Goal: Task Accomplishment & Management: Use online tool/utility

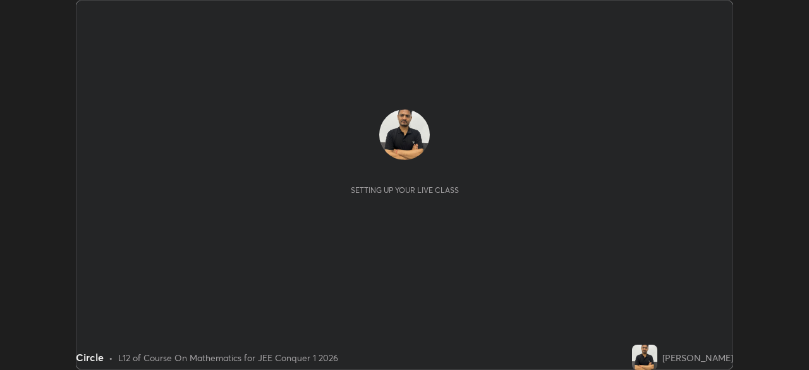
scroll to position [370, 809]
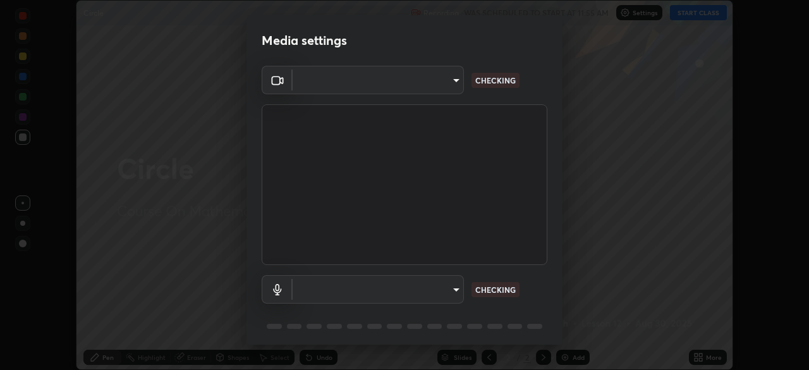
type input "7d393a75b5efabb373047579b199f96731eb4933b6c70bc853c0b4e4a878a56a"
click at [456, 296] on body "Erase all Circle Recording WAS SCHEDULED TO START AT 11:55 AM Settings START CL…" at bounding box center [404, 185] width 809 height 370
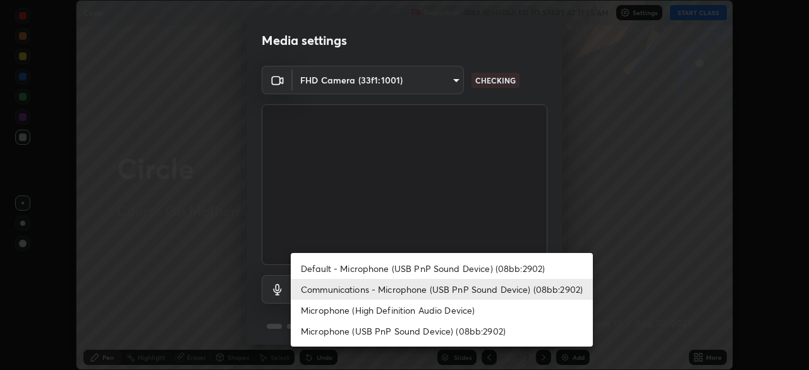
click at [466, 298] on li "Communications - Microphone (USB PnP Sound Device) (08bb:2902)" at bounding box center [442, 289] width 302 height 21
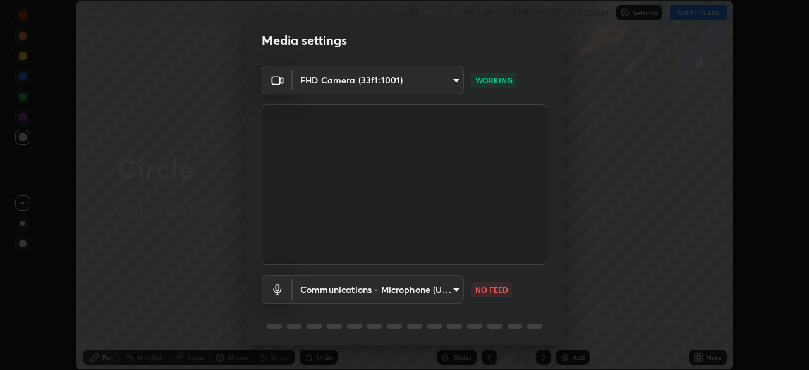
click at [458, 297] on body "Erase all Circle Recording WAS SCHEDULED TO START AT 11:55 AM Settings START CL…" at bounding box center [404, 185] width 809 height 370
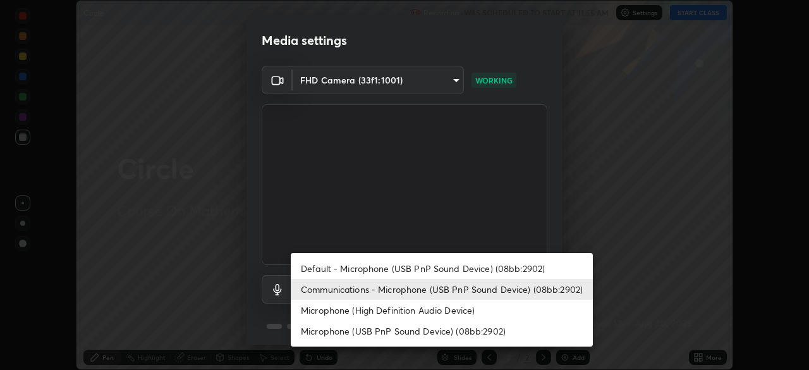
click at [463, 274] on li "Default - Microphone (USB PnP Sound Device) (08bb:2902)" at bounding box center [442, 268] width 302 height 21
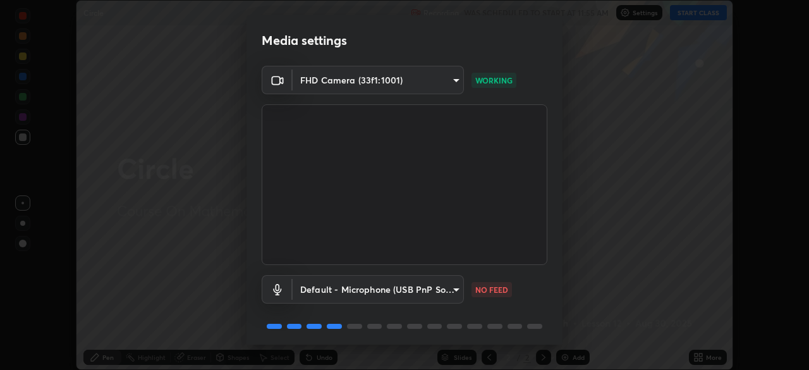
click at [453, 293] on body "Erase all Circle Recording WAS SCHEDULED TO START AT 11:55 AM Settings START CL…" at bounding box center [404, 185] width 809 height 370
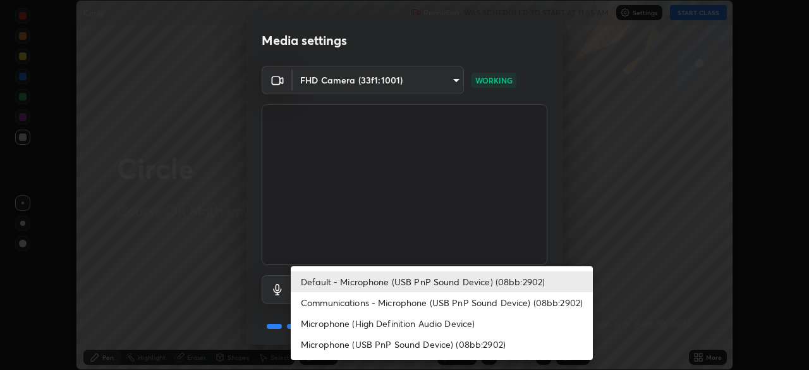
click at [458, 311] on li "Communications - Microphone (USB PnP Sound Device) (08bb:2902)" at bounding box center [442, 302] width 302 height 21
type input "communications"
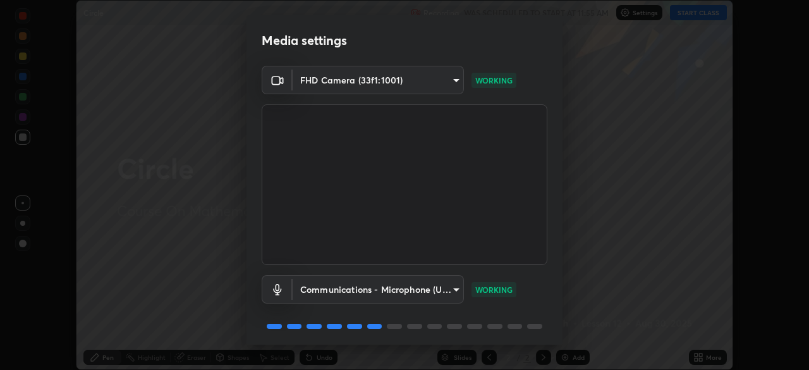
scroll to position [45, 0]
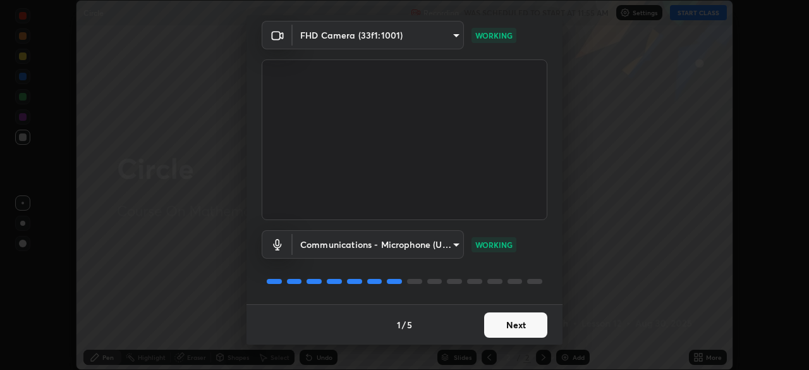
click at [531, 324] on button "Next" at bounding box center [515, 324] width 63 height 25
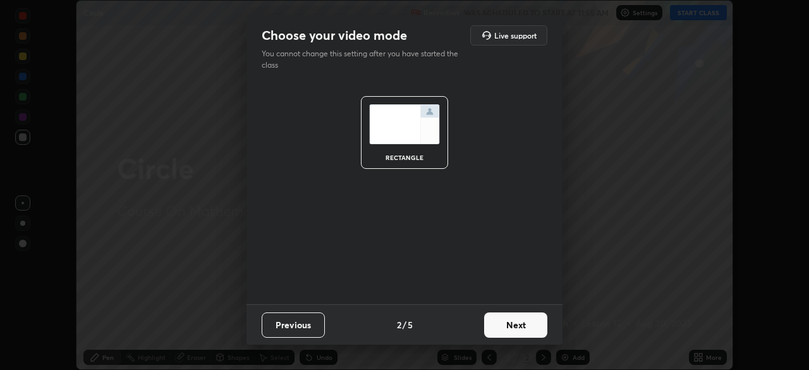
scroll to position [0, 0]
click at [534, 324] on button "Next" at bounding box center [515, 324] width 63 height 25
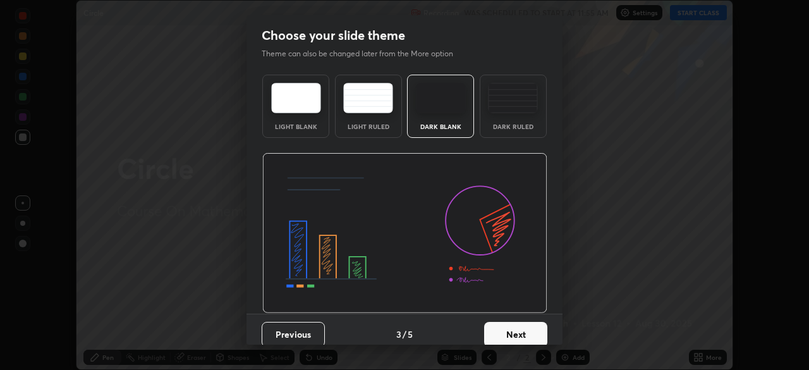
click at [541, 336] on button "Next" at bounding box center [515, 334] width 63 height 25
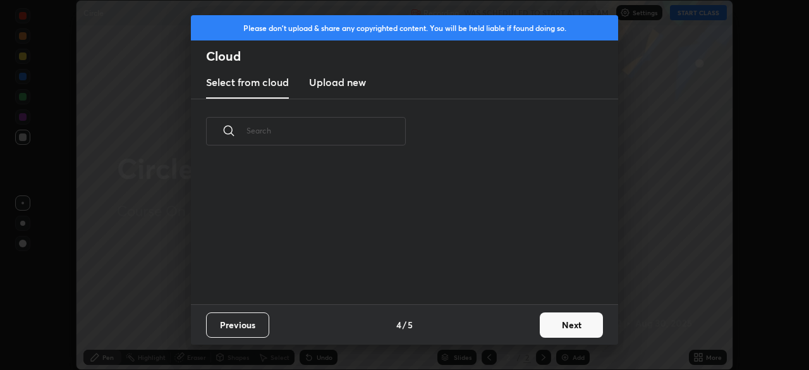
click at [575, 323] on button "Next" at bounding box center [571, 324] width 63 height 25
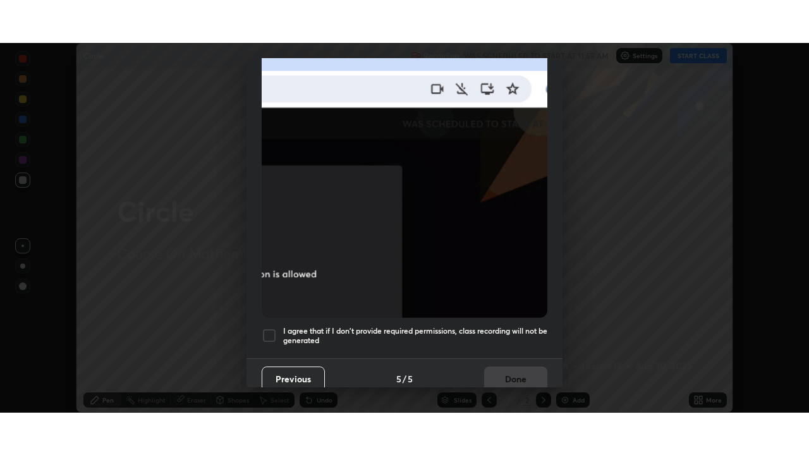
scroll to position [303, 0]
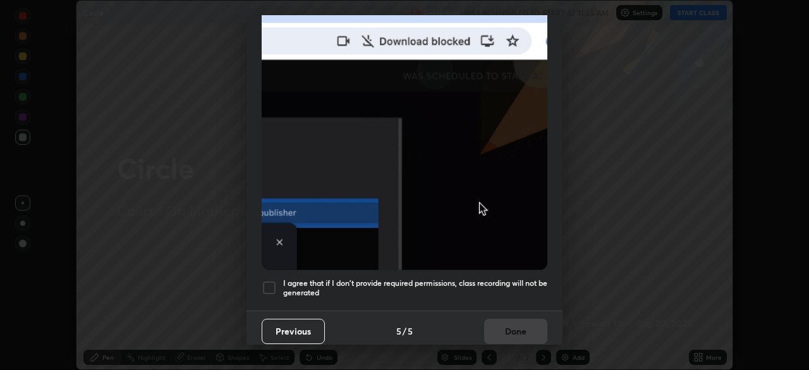
click at [274, 280] on div at bounding box center [269, 287] width 15 height 15
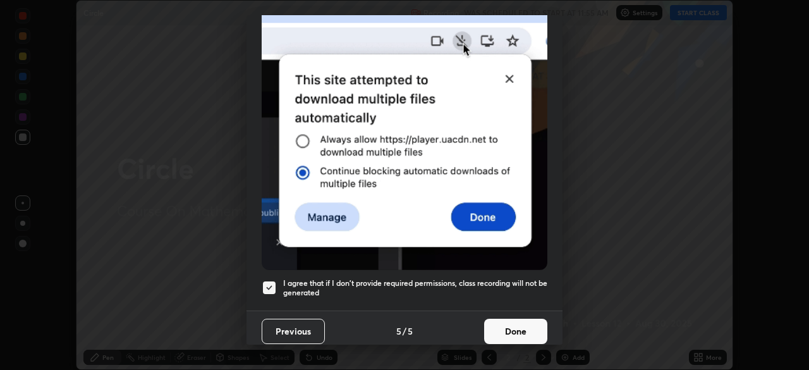
click at [520, 328] on button "Done" at bounding box center [515, 331] width 63 height 25
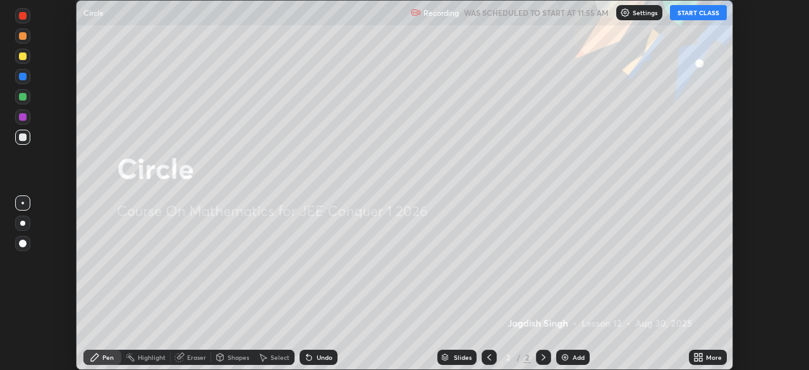
click at [700, 359] on icon at bounding box center [700, 359] width 3 height 3
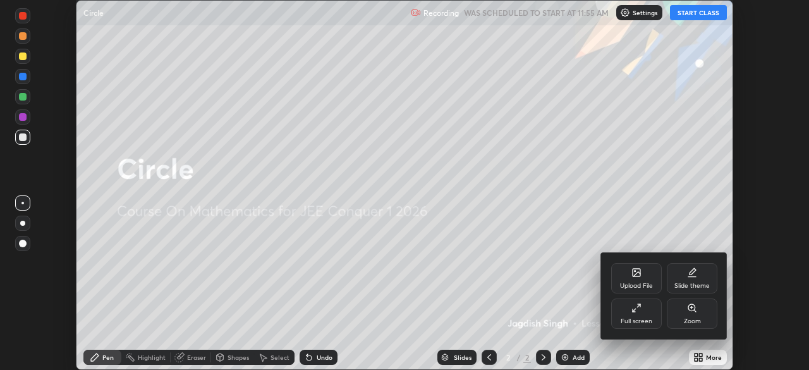
click at [640, 310] on icon at bounding box center [637, 308] width 10 height 10
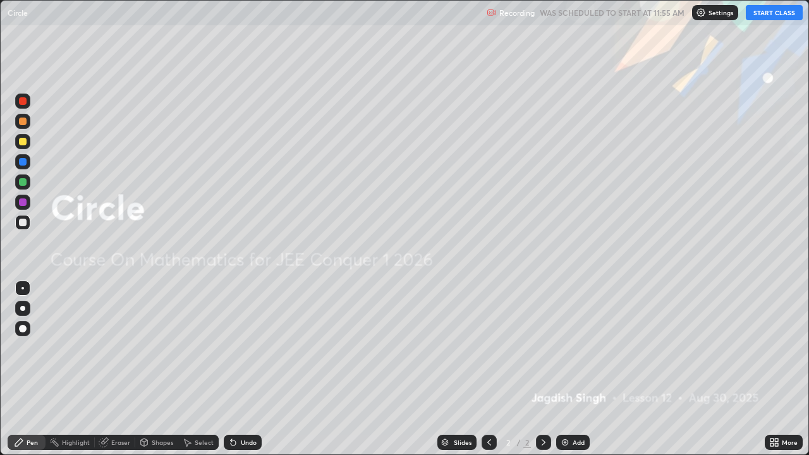
scroll to position [455, 809]
click at [768, 15] on button "START CLASS" at bounding box center [774, 12] width 57 height 15
click at [577, 369] on div "Add" at bounding box center [579, 442] width 12 height 6
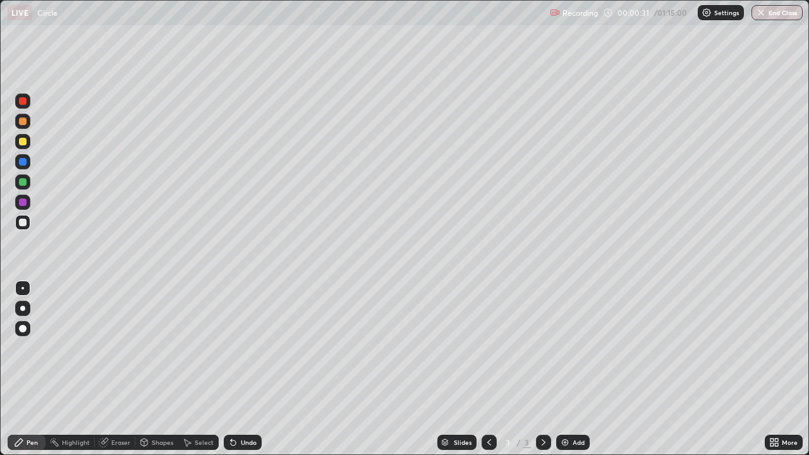
click at [21, 226] on div at bounding box center [23, 223] width 8 height 8
click at [26, 224] on div at bounding box center [23, 223] width 8 height 8
click at [23, 221] on div at bounding box center [23, 223] width 8 height 8
click at [26, 221] on div at bounding box center [23, 223] width 8 height 8
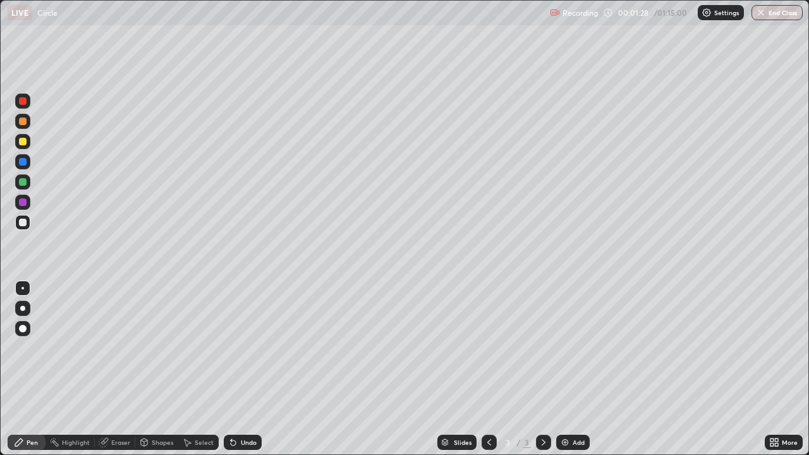
click at [22, 222] on div at bounding box center [23, 223] width 8 height 8
click at [26, 221] on div at bounding box center [23, 223] width 8 height 8
click at [27, 223] on div at bounding box center [22, 222] width 15 height 15
click at [24, 140] on div at bounding box center [23, 142] width 8 height 8
click at [23, 223] on div at bounding box center [23, 223] width 8 height 8
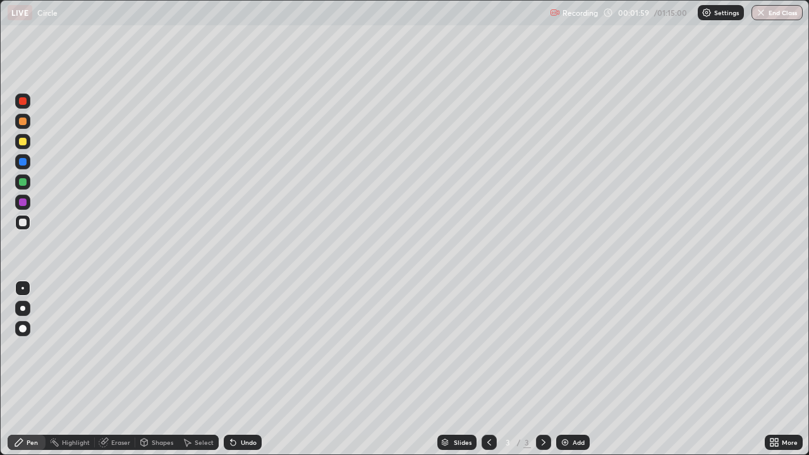
click at [23, 183] on div at bounding box center [23, 182] width 8 height 8
click at [20, 221] on div at bounding box center [23, 223] width 8 height 8
click at [20, 164] on div at bounding box center [23, 162] width 8 height 8
click at [22, 222] on div at bounding box center [23, 223] width 8 height 8
click at [118, 369] on div "Eraser" at bounding box center [120, 442] width 19 height 6
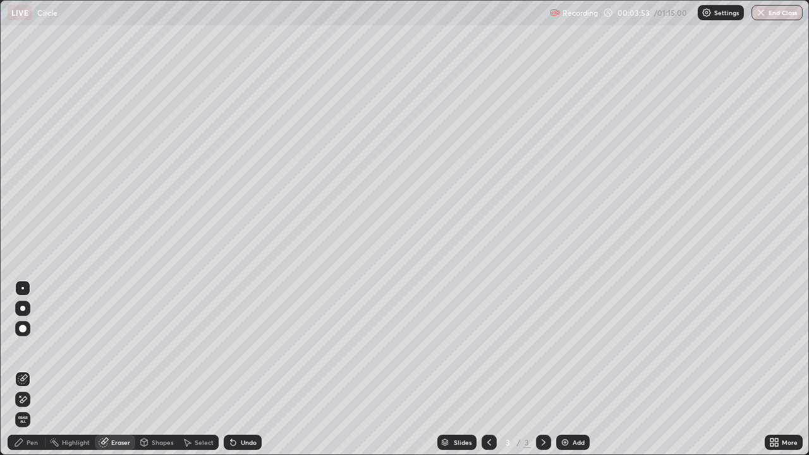
click at [32, 369] on div "Pen" at bounding box center [27, 442] width 38 height 15
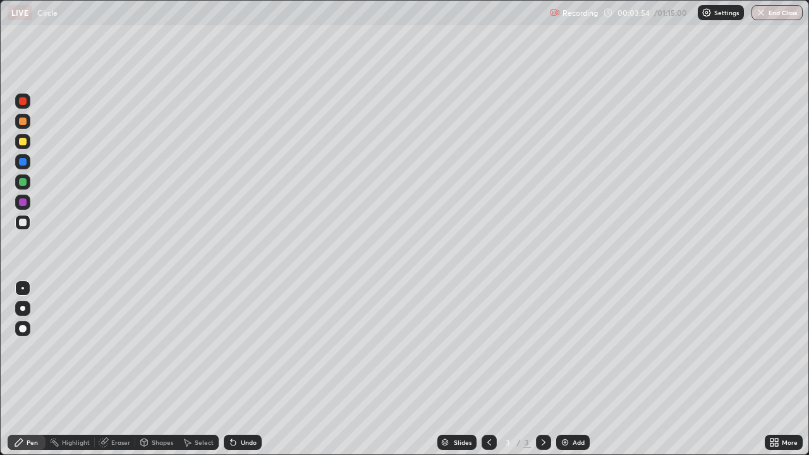
click at [22, 181] on div at bounding box center [23, 182] width 8 height 8
click at [23, 202] on div at bounding box center [23, 203] width 8 height 8
click at [28, 125] on div at bounding box center [22, 121] width 15 height 15
click at [29, 123] on div at bounding box center [22, 121] width 15 height 15
click at [21, 221] on div at bounding box center [23, 223] width 8 height 8
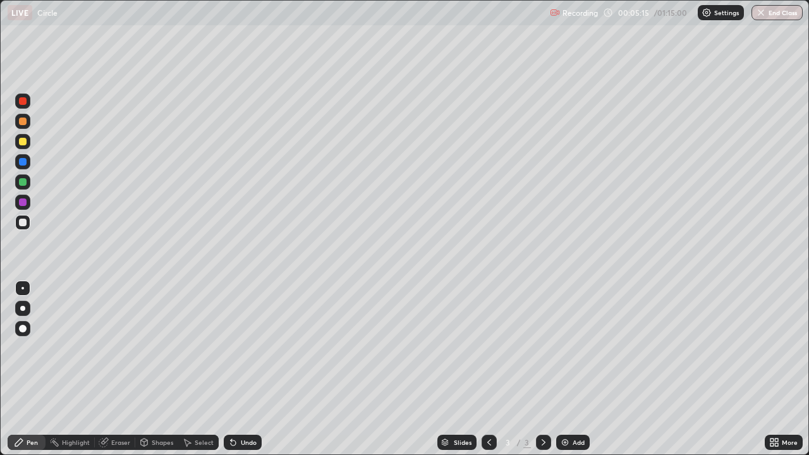
click at [23, 182] on div at bounding box center [23, 182] width 8 height 8
click at [29, 200] on div at bounding box center [22, 202] width 15 height 15
click at [27, 123] on div at bounding box center [22, 121] width 15 height 15
click at [587, 369] on div "Add" at bounding box center [573, 442] width 34 height 15
click at [488, 369] on icon at bounding box center [489, 442] width 10 height 10
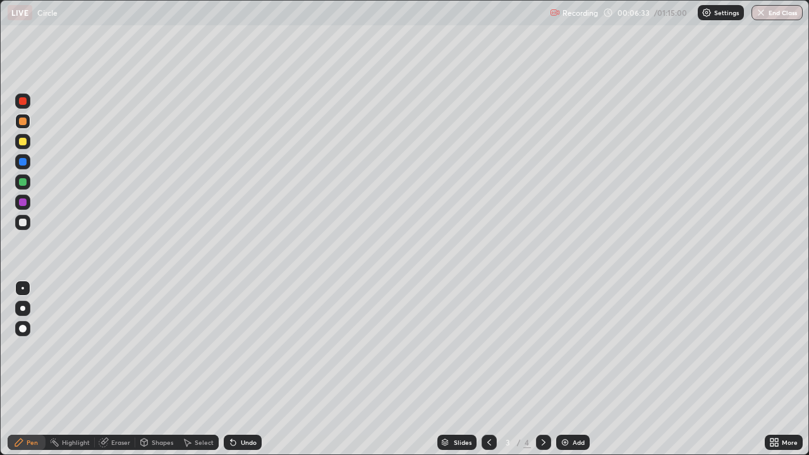
click at [23, 162] on div at bounding box center [23, 162] width 8 height 8
click at [28, 103] on div at bounding box center [22, 101] width 15 height 15
click at [22, 226] on div at bounding box center [23, 223] width 8 height 8
click at [27, 229] on div at bounding box center [22, 222] width 15 height 15
click at [577, 369] on div "Add" at bounding box center [573, 442] width 34 height 15
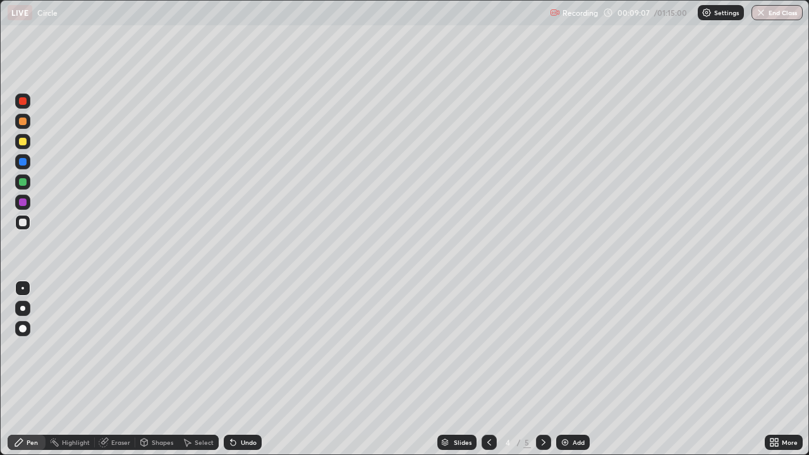
click at [27, 224] on div at bounding box center [22, 222] width 15 height 15
click at [23, 144] on div at bounding box center [23, 142] width 8 height 8
click at [23, 225] on div at bounding box center [23, 223] width 8 height 8
click at [20, 223] on div at bounding box center [23, 223] width 8 height 8
click at [117, 369] on div "Eraser" at bounding box center [115, 442] width 40 height 15
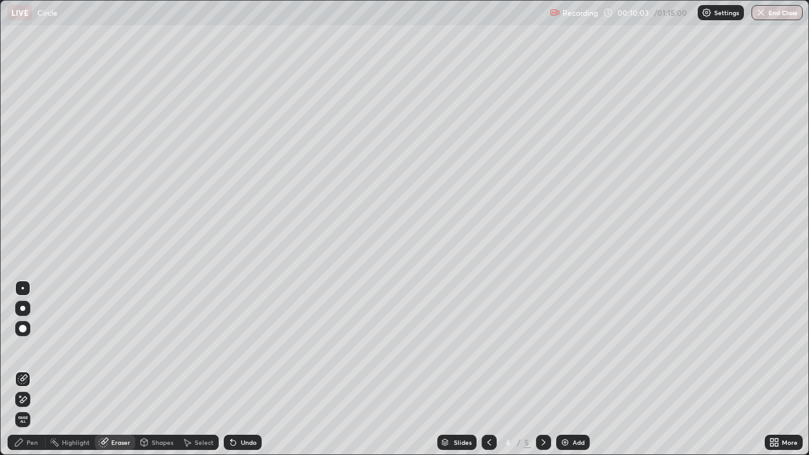
click at [34, 369] on div "Pen" at bounding box center [27, 442] width 38 height 15
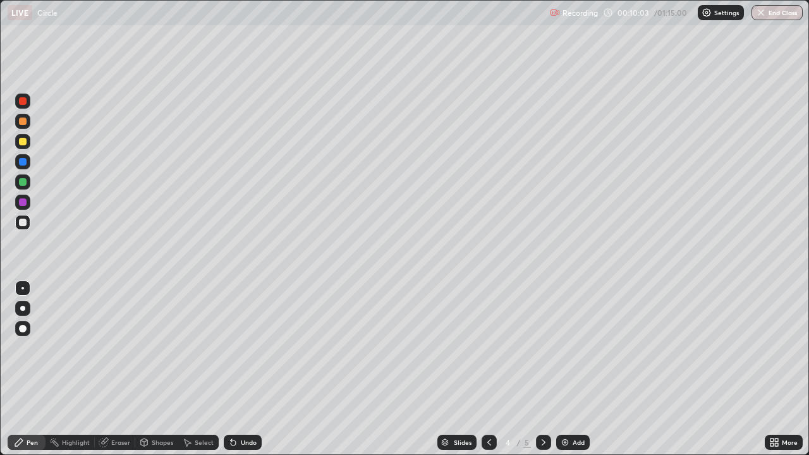
click at [22, 222] on div at bounding box center [23, 223] width 8 height 8
click at [25, 183] on div at bounding box center [23, 182] width 8 height 8
click at [29, 181] on div at bounding box center [22, 181] width 15 height 15
click at [22, 221] on div at bounding box center [23, 223] width 8 height 8
click at [582, 276] on button "Undo" at bounding box center [593, 283] width 37 height 15
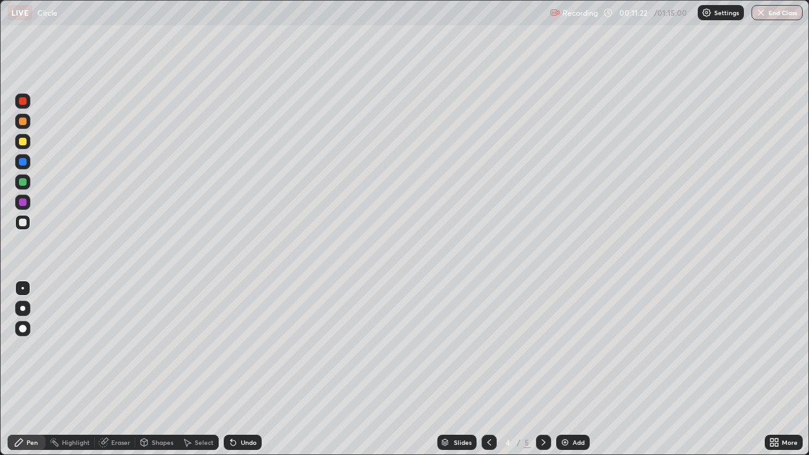
click at [123, 369] on div "Eraser" at bounding box center [120, 442] width 19 height 6
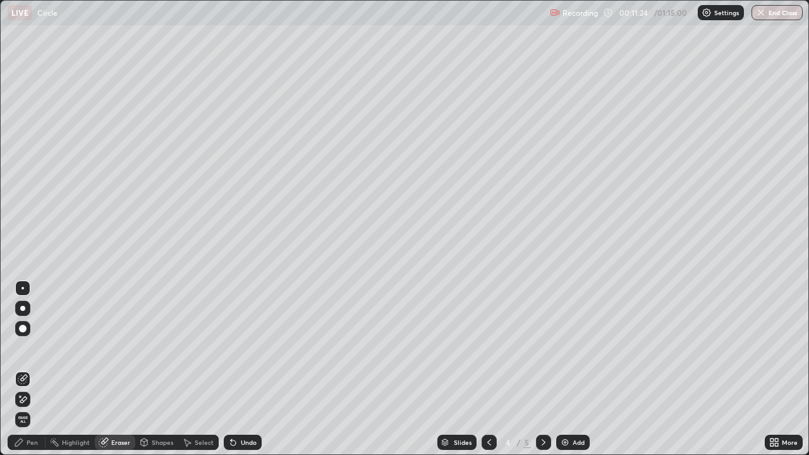
click at [37, 369] on div "Pen" at bounding box center [27, 442] width 38 height 15
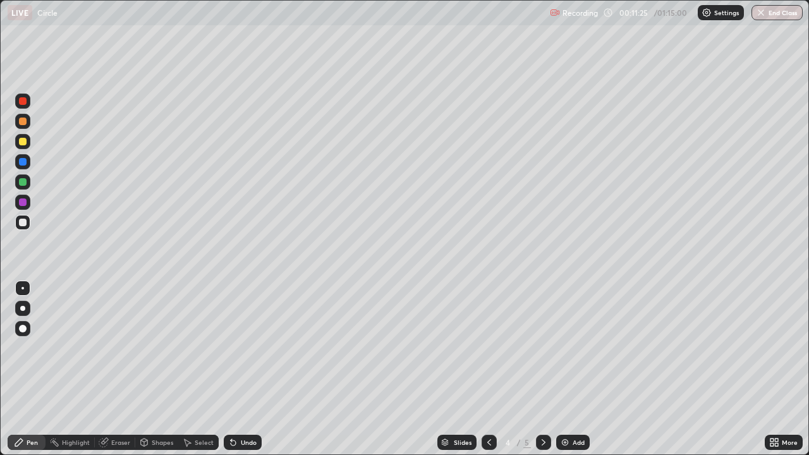
click at [22, 227] on div at bounding box center [22, 222] width 15 height 15
click at [122, 369] on div "Eraser" at bounding box center [120, 442] width 19 height 6
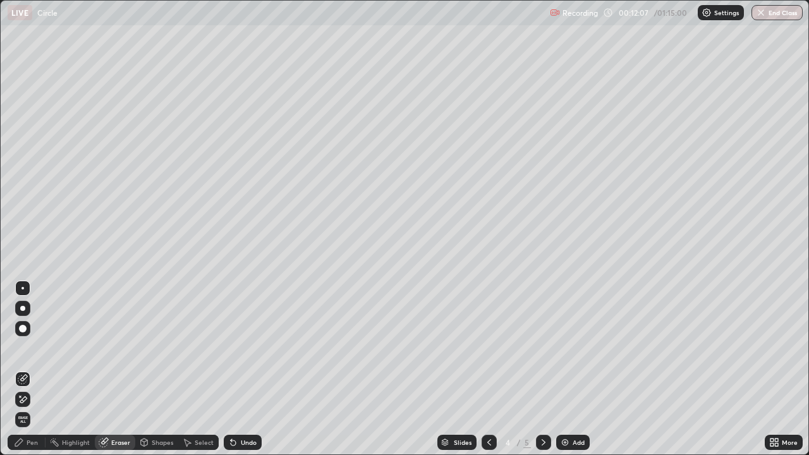
click at [34, 369] on div "Pen" at bounding box center [27, 442] width 38 height 15
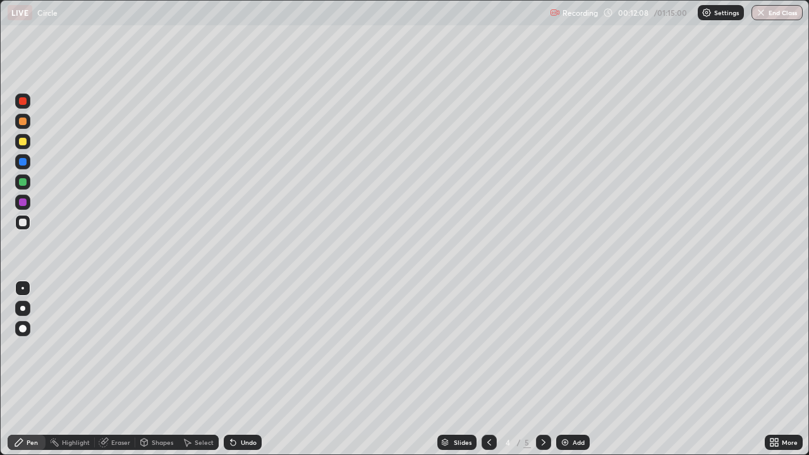
click at [26, 228] on div at bounding box center [22, 222] width 15 height 15
click at [124, 369] on div "Eraser" at bounding box center [120, 442] width 19 height 6
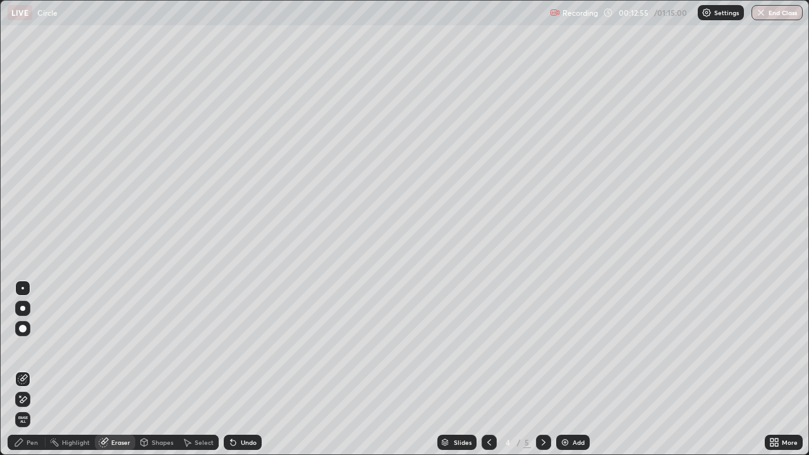
click at [36, 369] on div "Pen" at bounding box center [27, 442] width 38 height 15
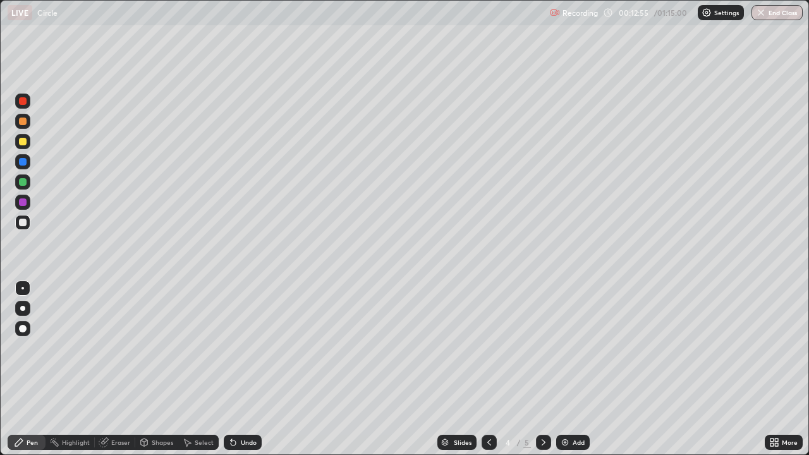
click at [23, 140] on div at bounding box center [23, 142] width 8 height 8
click at [27, 222] on div at bounding box center [22, 222] width 15 height 15
click at [561, 369] on img at bounding box center [565, 442] width 10 height 10
click at [486, 369] on icon at bounding box center [489, 442] width 10 height 10
click at [539, 369] on icon at bounding box center [544, 442] width 10 height 10
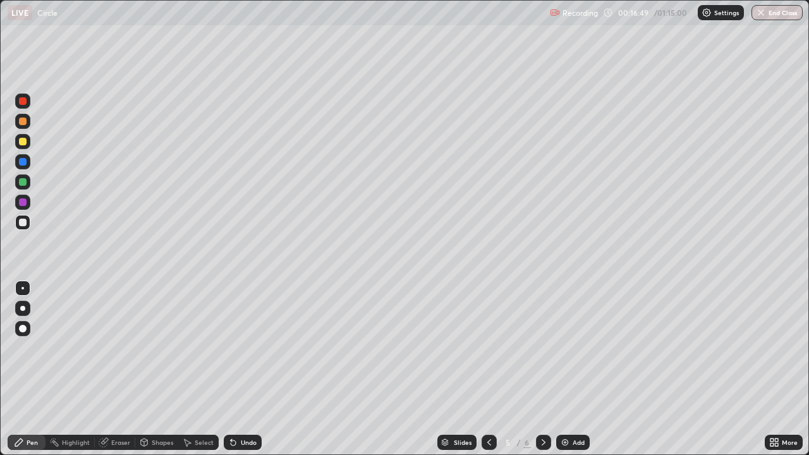
click at [542, 369] on icon at bounding box center [544, 442] width 10 height 10
click at [486, 369] on icon at bounding box center [489, 442] width 10 height 10
click at [489, 369] on icon at bounding box center [489, 442] width 10 height 10
click at [542, 369] on icon at bounding box center [544, 442] width 10 height 10
click at [23, 142] on div at bounding box center [23, 142] width 8 height 8
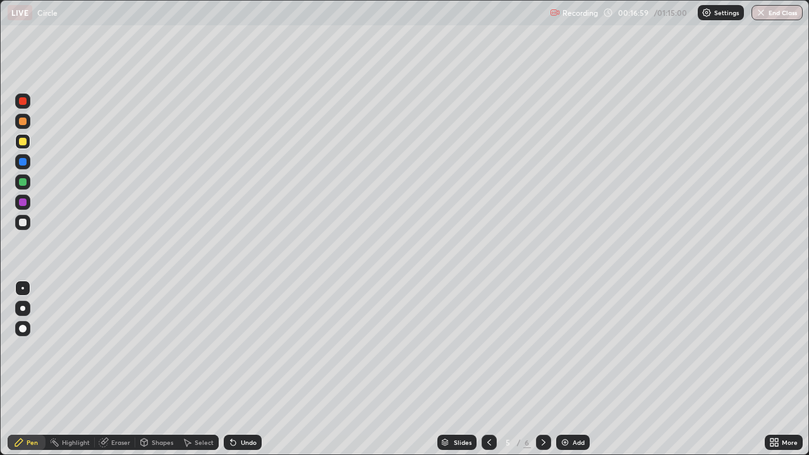
click at [24, 140] on div at bounding box center [23, 142] width 8 height 8
click at [126, 369] on div "Eraser" at bounding box center [115, 442] width 40 height 15
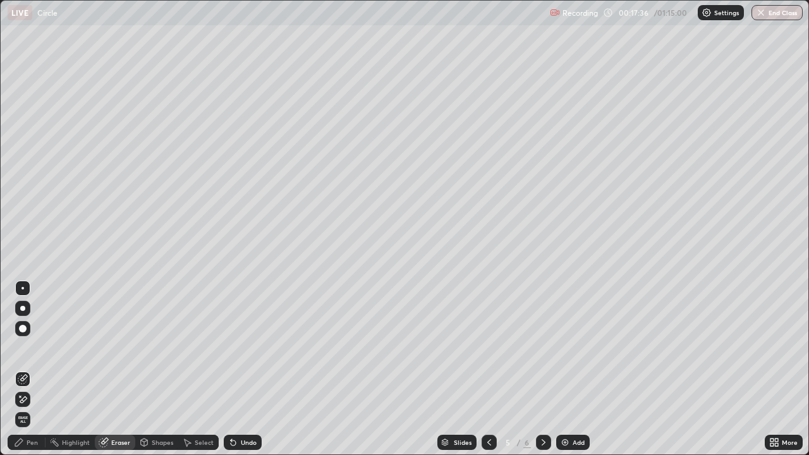
click at [35, 369] on div "Pen" at bounding box center [27, 442] width 38 height 15
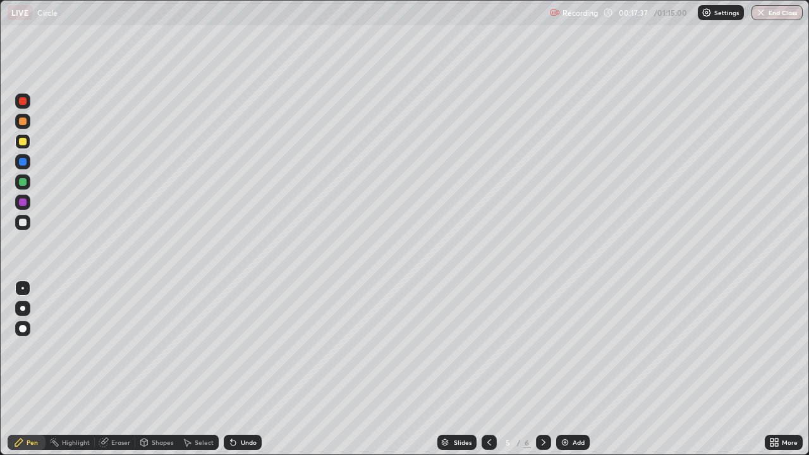
click at [28, 143] on div at bounding box center [22, 141] width 15 height 15
click at [28, 185] on div at bounding box center [22, 181] width 15 height 15
click at [23, 182] on div at bounding box center [23, 182] width 8 height 8
click at [20, 221] on div at bounding box center [23, 223] width 8 height 8
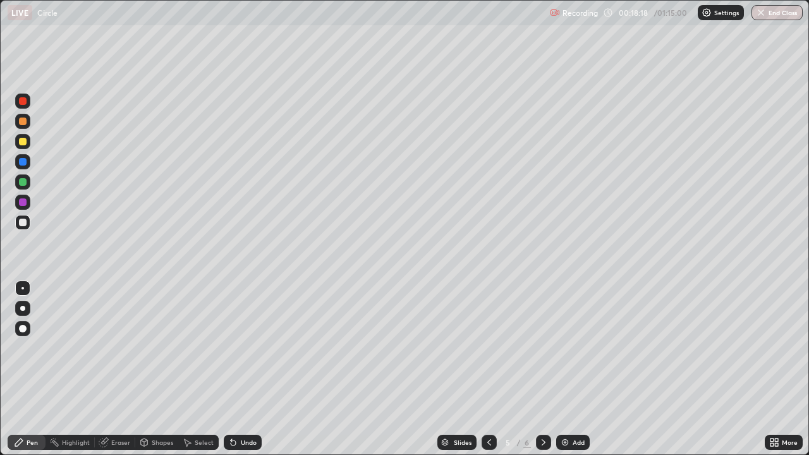
click at [21, 223] on div at bounding box center [23, 223] width 8 height 8
click at [30, 223] on div at bounding box center [22, 222] width 15 height 15
click at [122, 369] on div "Eraser" at bounding box center [120, 442] width 19 height 6
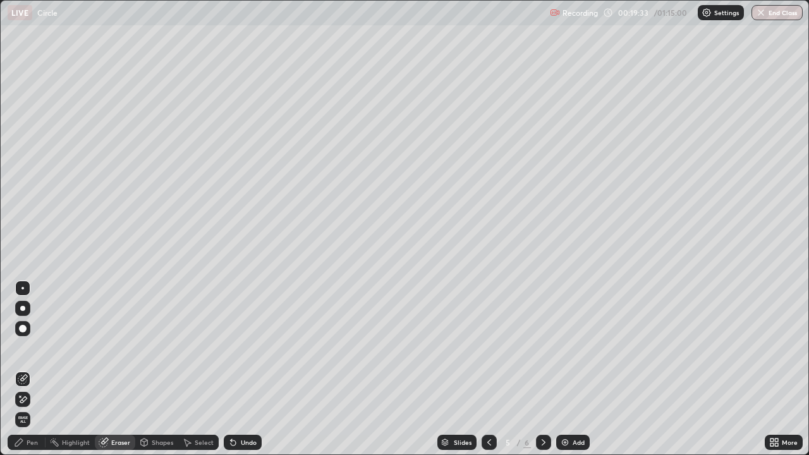
click at [39, 369] on div "Pen" at bounding box center [27, 442] width 38 height 15
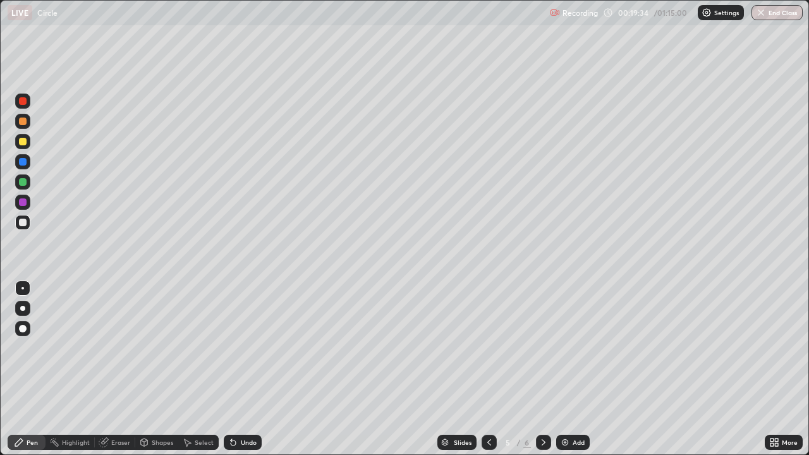
click at [25, 217] on div at bounding box center [22, 222] width 15 height 15
click at [23, 223] on div at bounding box center [23, 223] width 8 height 8
click at [22, 181] on div at bounding box center [23, 182] width 8 height 8
click at [20, 220] on div at bounding box center [23, 223] width 8 height 8
click at [23, 183] on div at bounding box center [23, 182] width 8 height 8
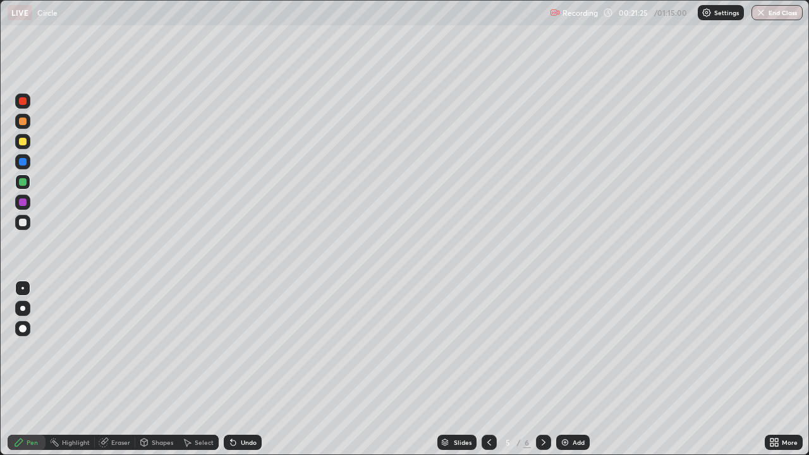
click at [21, 223] on div at bounding box center [23, 223] width 8 height 8
click at [20, 181] on div at bounding box center [23, 182] width 8 height 8
click at [99, 369] on div "Eraser" at bounding box center [115, 442] width 40 height 25
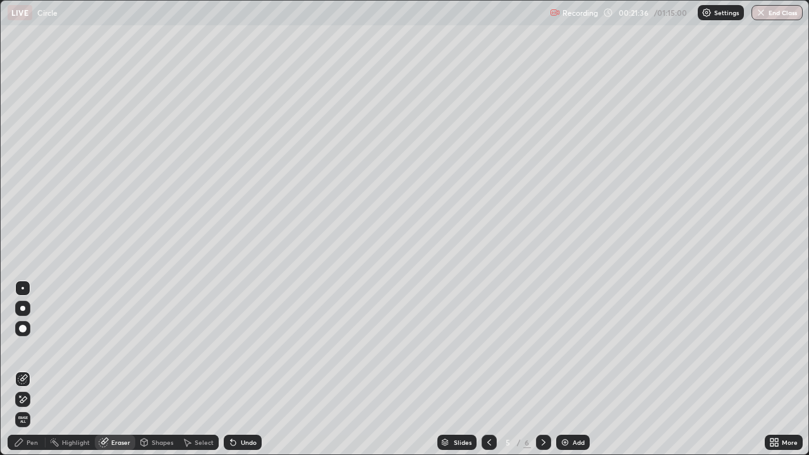
click at [34, 369] on div "Pen" at bounding box center [27, 442] width 38 height 15
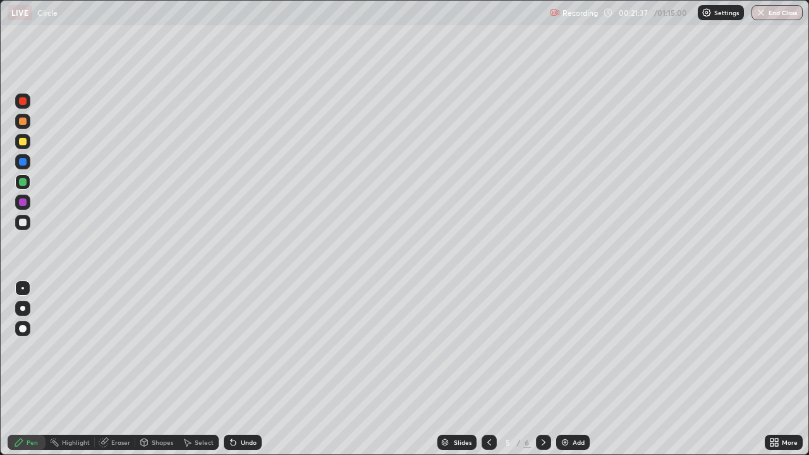
click at [22, 183] on div at bounding box center [23, 182] width 8 height 8
click at [21, 220] on div at bounding box center [23, 223] width 8 height 8
click at [20, 182] on div at bounding box center [23, 182] width 8 height 8
click at [23, 221] on div at bounding box center [23, 223] width 8 height 8
click at [549, 369] on div at bounding box center [543, 442] width 15 height 15
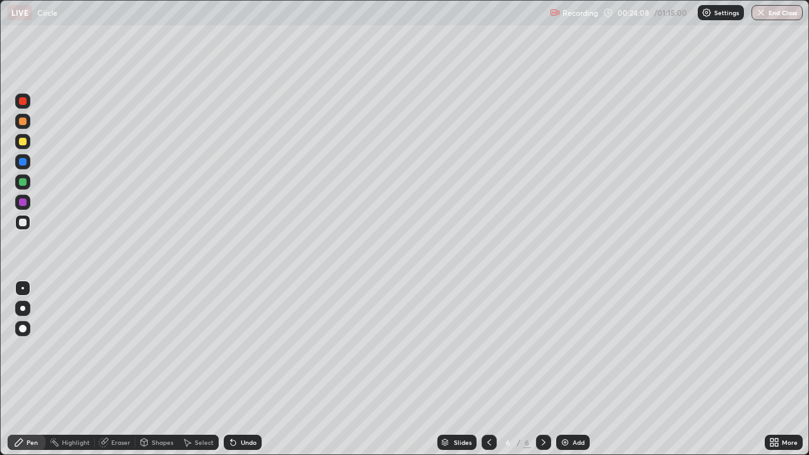
click at [23, 124] on div at bounding box center [23, 122] width 8 height 8
click at [22, 224] on div at bounding box center [23, 223] width 8 height 8
click at [23, 223] on div at bounding box center [23, 223] width 8 height 8
click at [488, 369] on icon at bounding box center [489, 442] width 10 height 10
click at [542, 369] on icon at bounding box center [544, 442] width 10 height 10
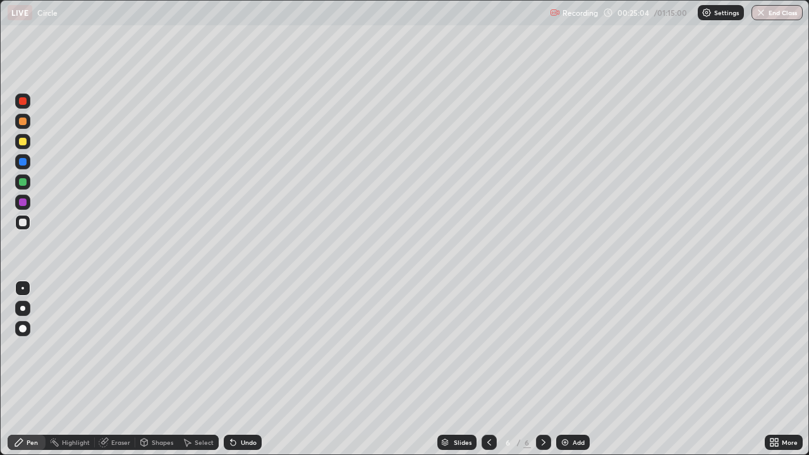
click at [118, 369] on div "Eraser" at bounding box center [120, 442] width 19 height 6
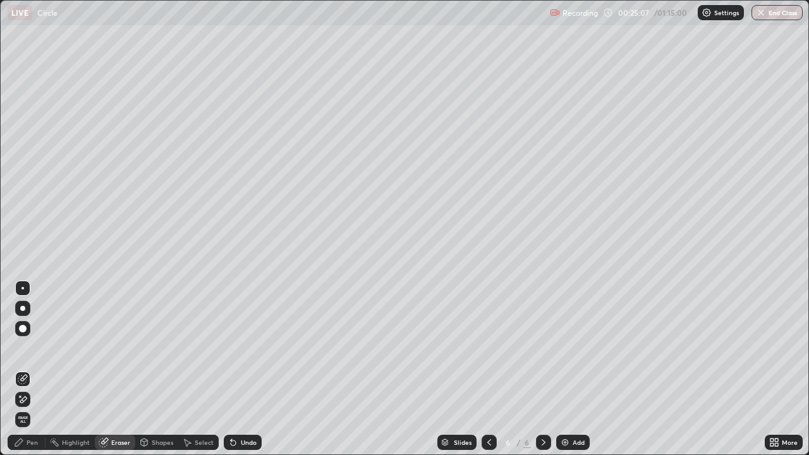
click at [34, 369] on div "Pen" at bounding box center [27, 442] width 38 height 15
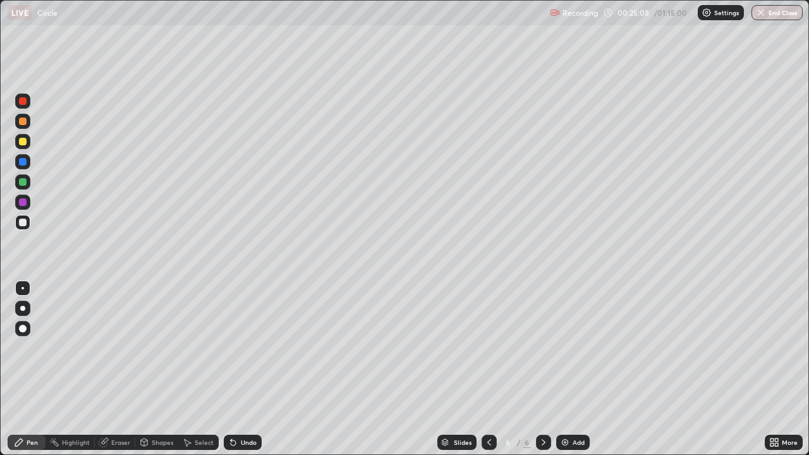
click at [26, 183] on div at bounding box center [23, 182] width 8 height 8
click at [121, 369] on div "Eraser" at bounding box center [115, 442] width 40 height 15
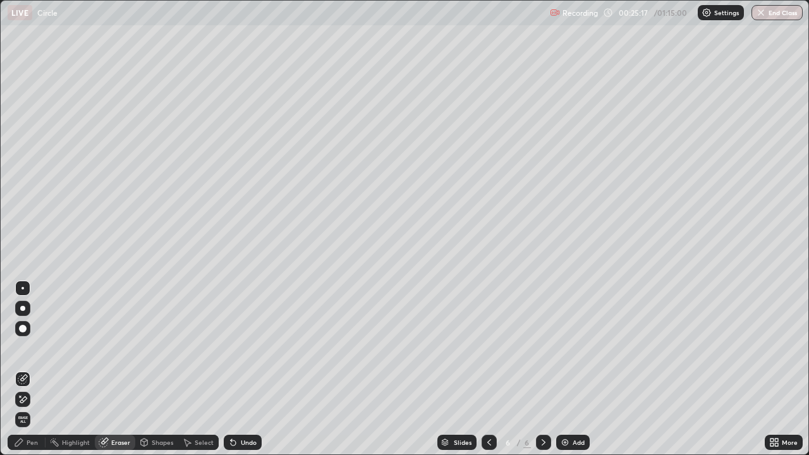
click at [37, 369] on div "Pen" at bounding box center [27, 442] width 38 height 15
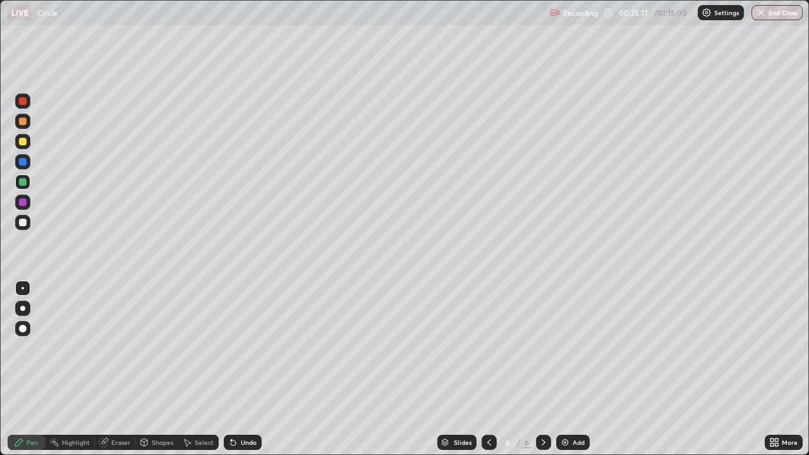
click at [23, 223] on div at bounding box center [23, 223] width 8 height 8
click at [22, 184] on div at bounding box center [23, 182] width 8 height 8
click at [487, 369] on icon at bounding box center [489, 442] width 10 height 10
click at [542, 369] on icon at bounding box center [544, 442] width 10 height 10
click at [23, 221] on div at bounding box center [23, 223] width 8 height 8
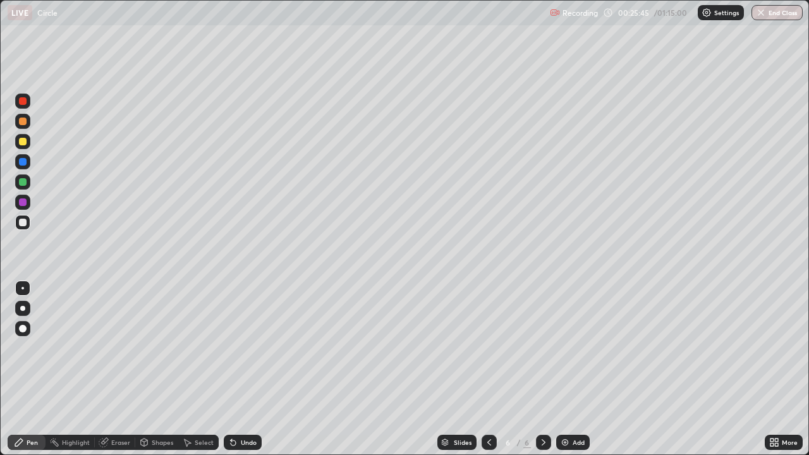
click at [20, 223] on div at bounding box center [23, 223] width 8 height 8
click at [24, 183] on div at bounding box center [23, 182] width 8 height 8
click at [21, 221] on div at bounding box center [23, 223] width 8 height 8
click at [29, 183] on div at bounding box center [22, 181] width 15 height 15
click at [28, 225] on div at bounding box center [22, 222] width 15 height 15
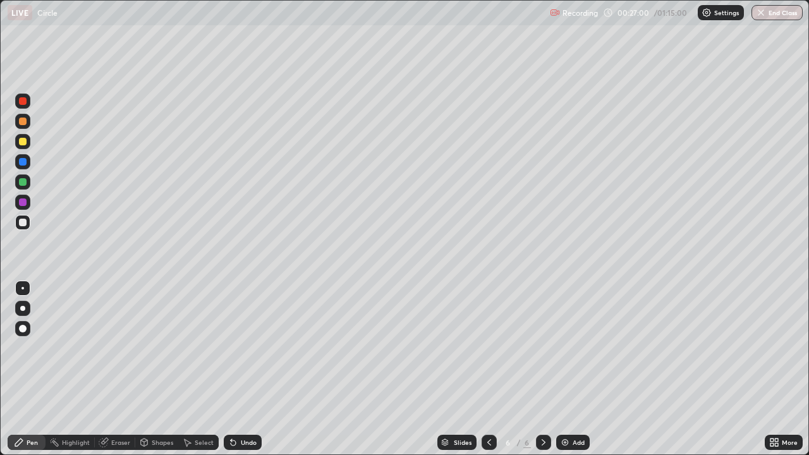
click at [125, 369] on div "Eraser" at bounding box center [120, 442] width 19 height 6
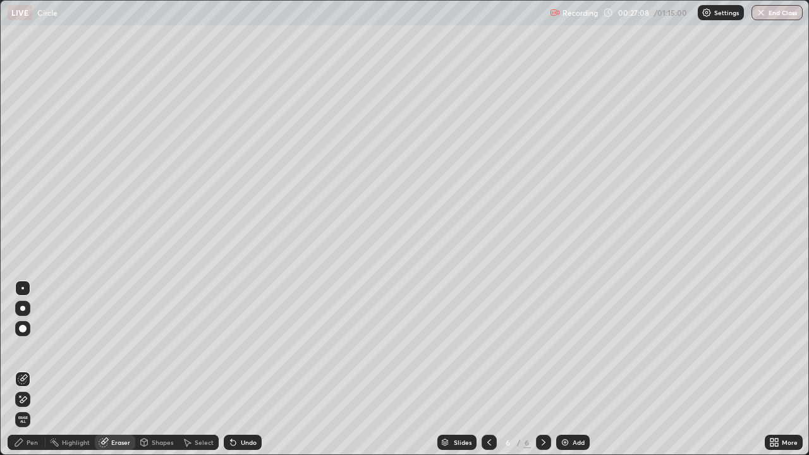
click at [31, 369] on div "Pen" at bounding box center [32, 442] width 11 height 6
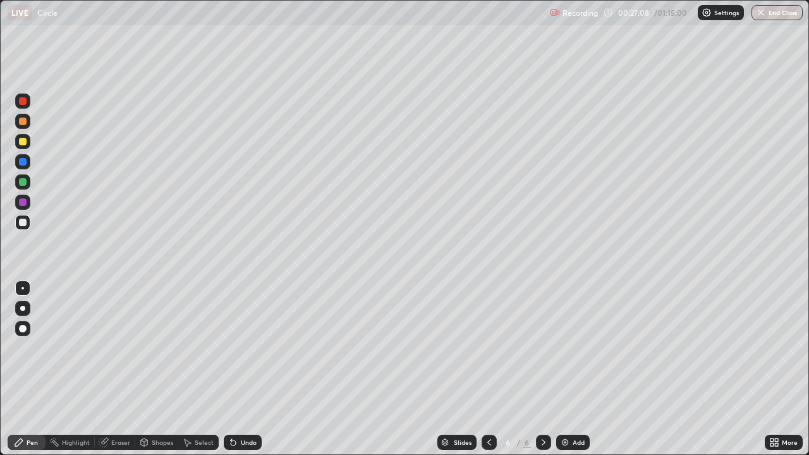
click at [27, 224] on div at bounding box center [22, 222] width 15 height 15
click at [128, 369] on div "Eraser" at bounding box center [120, 442] width 19 height 6
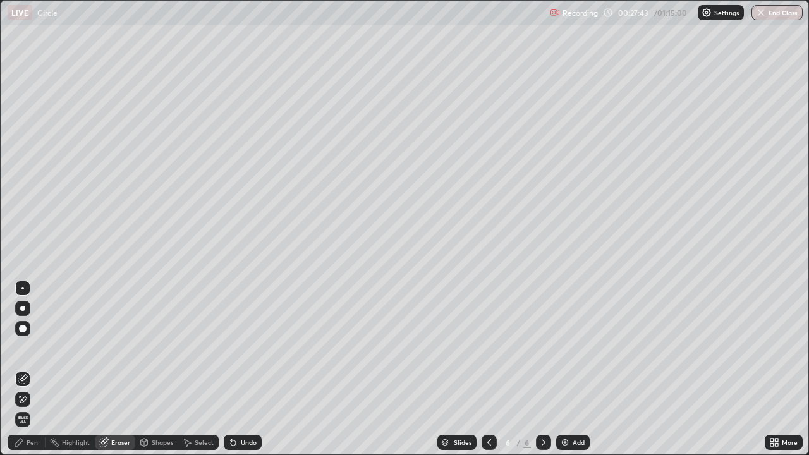
click at [39, 369] on div "Pen" at bounding box center [27, 442] width 38 height 15
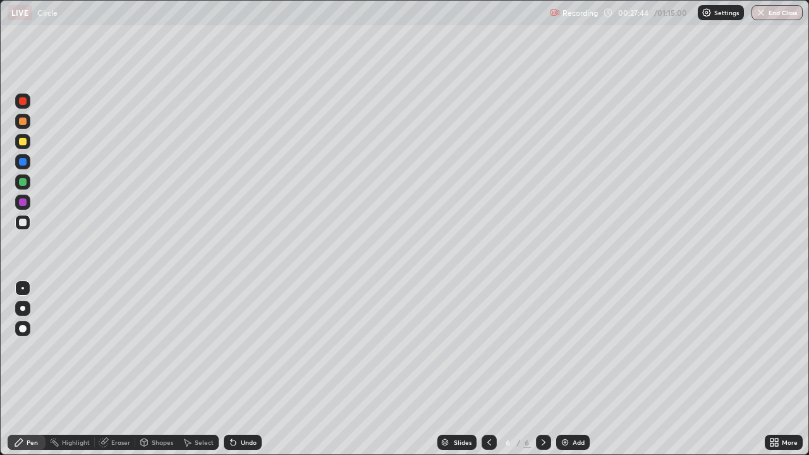
click at [29, 228] on div at bounding box center [22, 222] width 15 height 15
click at [29, 126] on div at bounding box center [22, 121] width 15 height 15
click at [571, 369] on div "Add" at bounding box center [573, 442] width 34 height 15
click at [22, 224] on div at bounding box center [23, 223] width 8 height 8
click at [23, 142] on div at bounding box center [23, 142] width 8 height 8
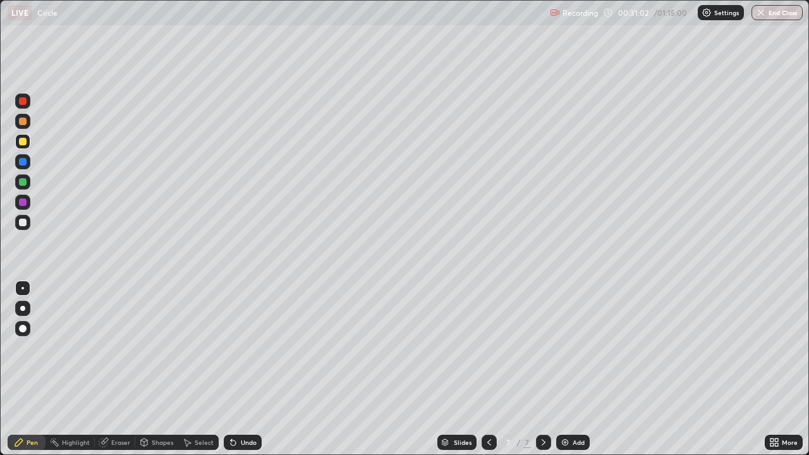
click at [26, 225] on div at bounding box center [23, 223] width 8 height 8
click at [25, 224] on div at bounding box center [23, 223] width 8 height 8
click at [487, 369] on div at bounding box center [489, 442] width 15 height 15
click at [542, 369] on icon at bounding box center [544, 442] width 10 height 10
click at [489, 369] on icon at bounding box center [489, 442] width 10 height 10
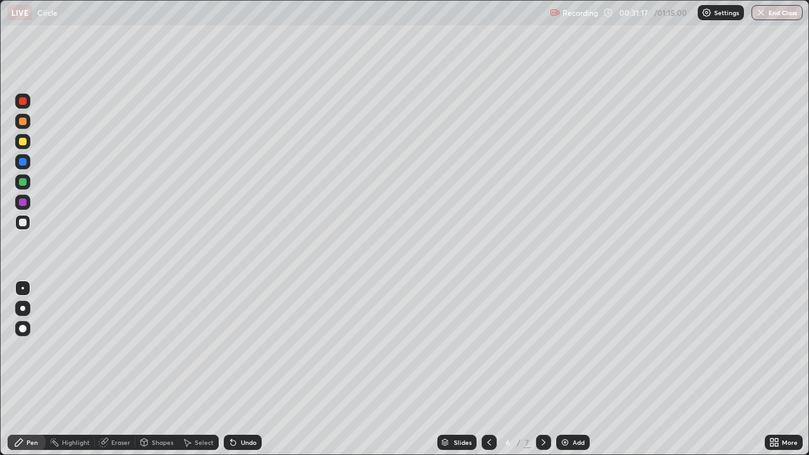
click at [542, 369] on icon at bounding box center [544, 442] width 10 height 10
click at [23, 221] on div at bounding box center [23, 223] width 8 height 8
click at [20, 222] on div at bounding box center [23, 223] width 8 height 8
click at [28, 183] on div at bounding box center [22, 181] width 15 height 15
click at [22, 223] on div at bounding box center [23, 223] width 8 height 8
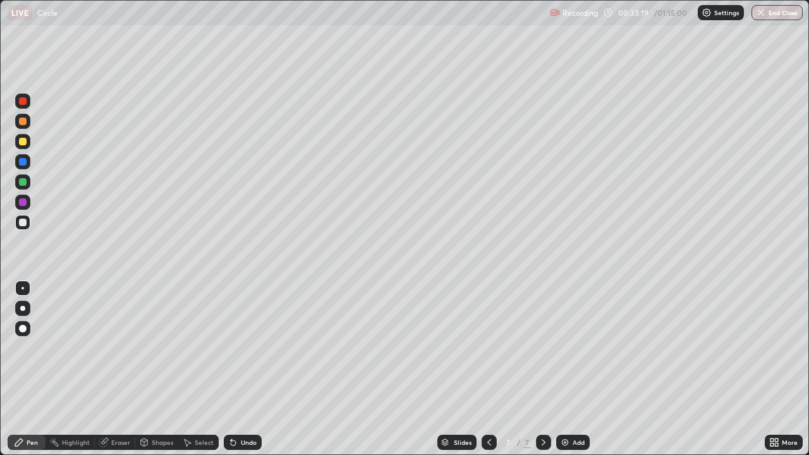
click at [20, 223] on div at bounding box center [23, 223] width 8 height 8
click at [28, 201] on div at bounding box center [22, 202] width 15 height 15
click at [23, 225] on div at bounding box center [23, 223] width 8 height 8
click at [27, 162] on div at bounding box center [22, 161] width 15 height 15
click at [23, 203] on div at bounding box center [23, 203] width 8 height 8
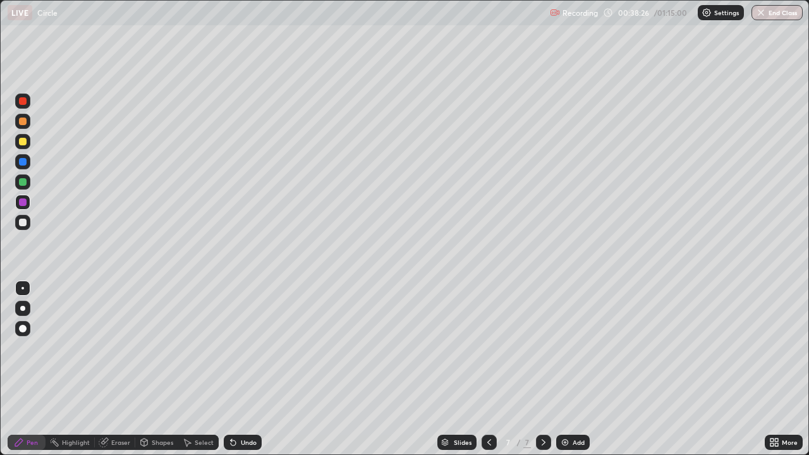
click at [30, 141] on div at bounding box center [22, 141] width 15 height 15
click at [575, 369] on div "Add" at bounding box center [579, 442] width 12 height 6
click at [20, 224] on div at bounding box center [23, 223] width 8 height 8
click at [23, 223] on div at bounding box center [23, 223] width 8 height 8
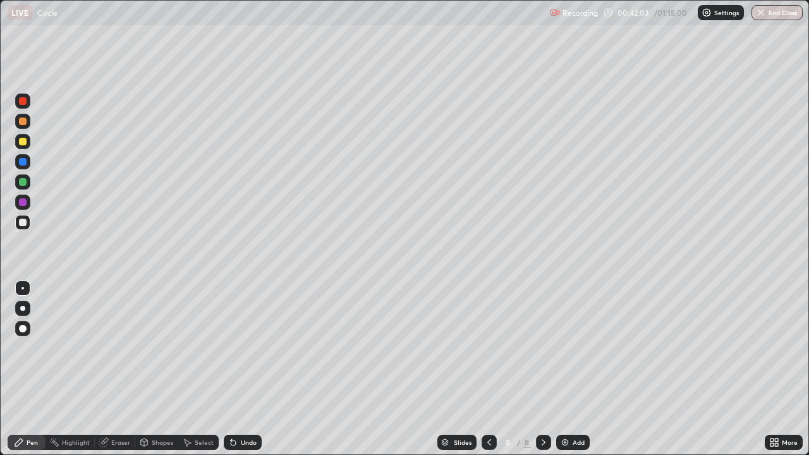
click at [23, 223] on div at bounding box center [23, 223] width 8 height 8
click at [25, 222] on div at bounding box center [23, 223] width 8 height 8
click at [24, 144] on div at bounding box center [23, 142] width 8 height 8
click at [126, 369] on div "Eraser" at bounding box center [120, 442] width 19 height 6
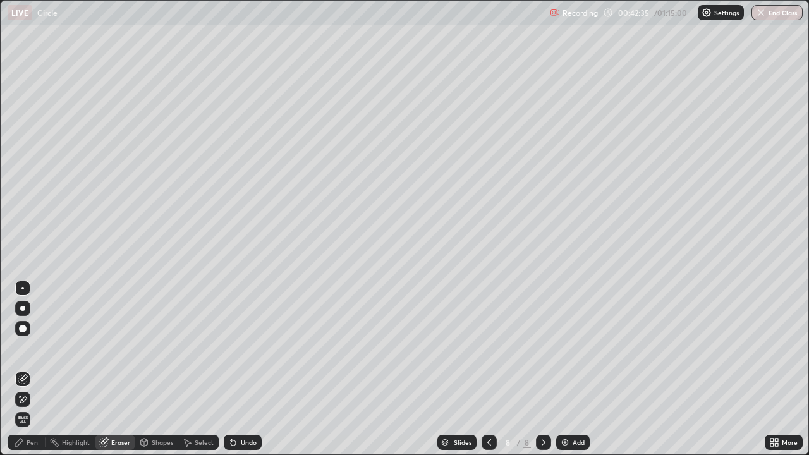
click at [37, 369] on div "Pen" at bounding box center [27, 442] width 38 height 15
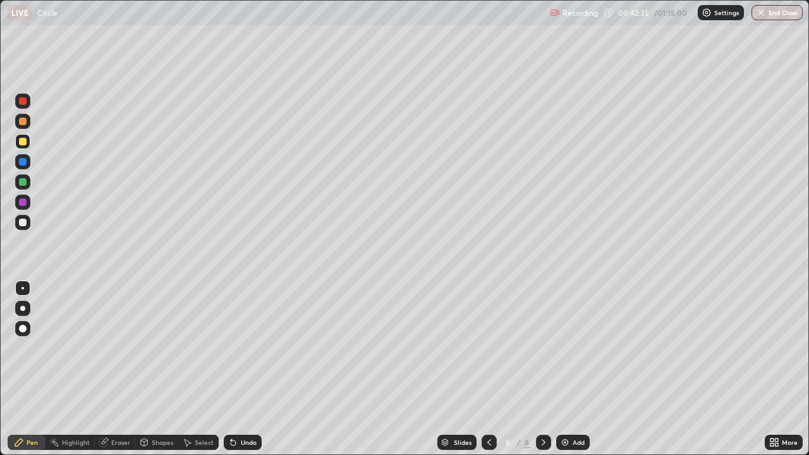
click at [28, 222] on div at bounding box center [22, 222] width 15 height 15
click at [21, 183] on div at bounding box center [23, 182] width 8 height 8
click at [23, 223] on div at bounding box center [23, 223] width 8 height 8
click at [22, 224] on div at bounding box center [23, 223] width 8 height 8
click at [25, 223] on div at bounding box center [23, 223] width 8 height 8
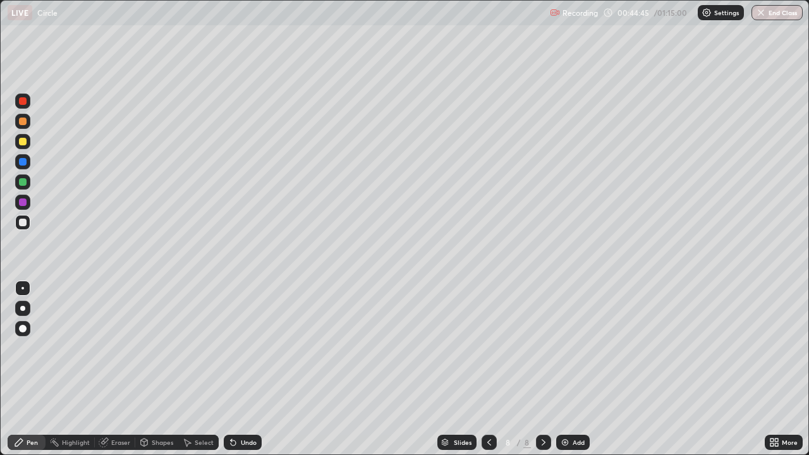
click at [25, 220] on div at bounding box center [23, 223] width 8 height 8
click at [21, 221] on div at bounding box center [23, 223] width 8 height 8
click at [21, 223] on div at bounding box center [23, 223] width 8 height 8
click at [28, 205] on div at bounding box center [22, 202] width 15 height 15
click at [126, 369] on div "Eraser" at bounding box center [120, 442] width 19 height 6
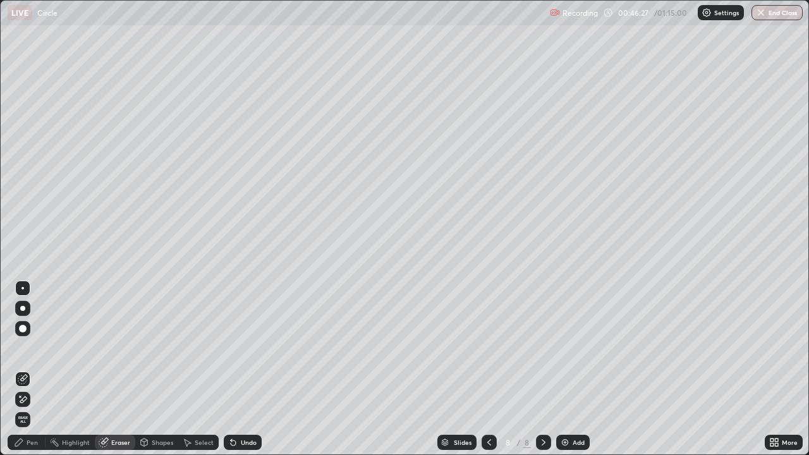
click at [35, 369] on div "Pen" at bounding box center [27, 442] width 38 height 15
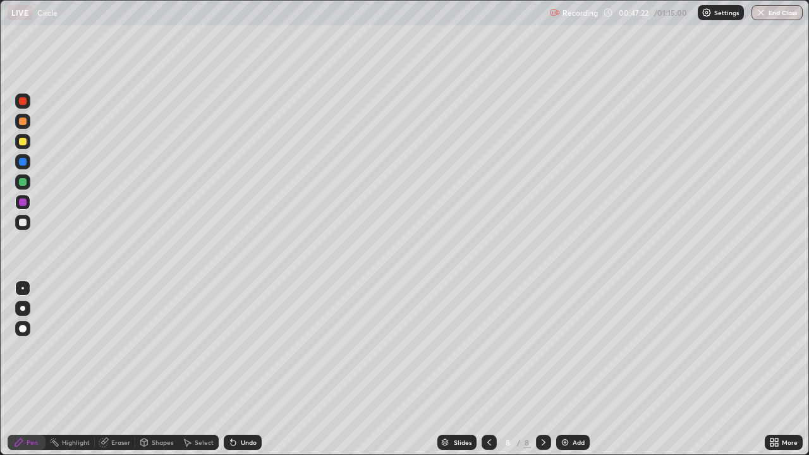
click at [123, 369] on div "Eraser" at bounding box center [120, 442] width 19 height 6
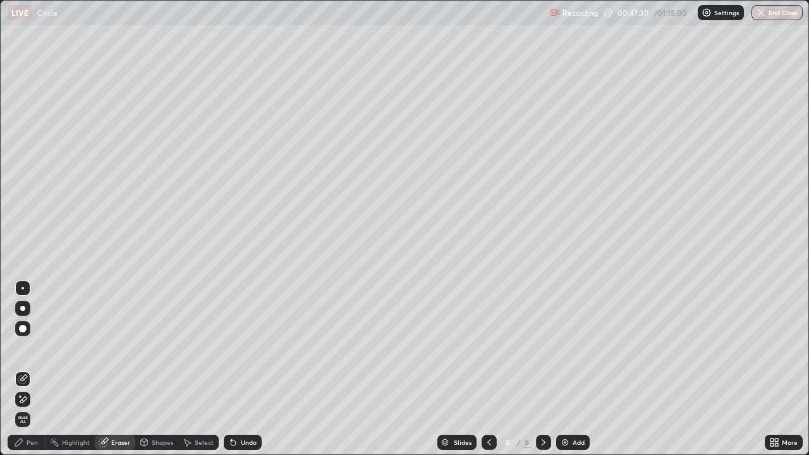
click at [31, 369] on div "Pen" at bounding box center [27, 442] width 38 height 15
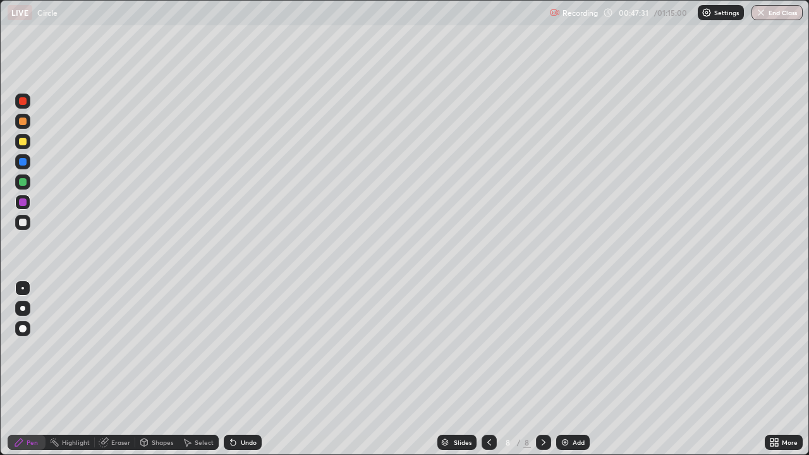
click at [27, 223] on div at bounding box center [22, 222] width 15 height 15
click at [26, 179] on div at bounding box center [22, 181] width 15 height 15
click at [113, 369] on div "Eraser" at bounding box center [115, 442] width 40 height 15
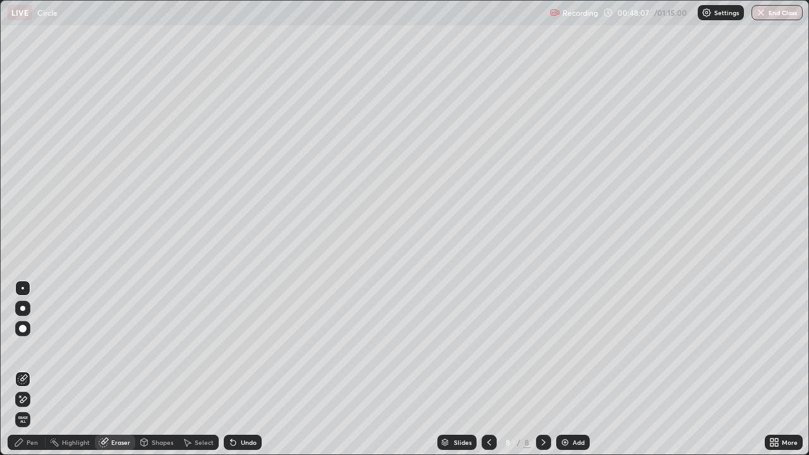
click at [34, 369] on div "Pen" at bounding box center [27, 442] width 38 height 15
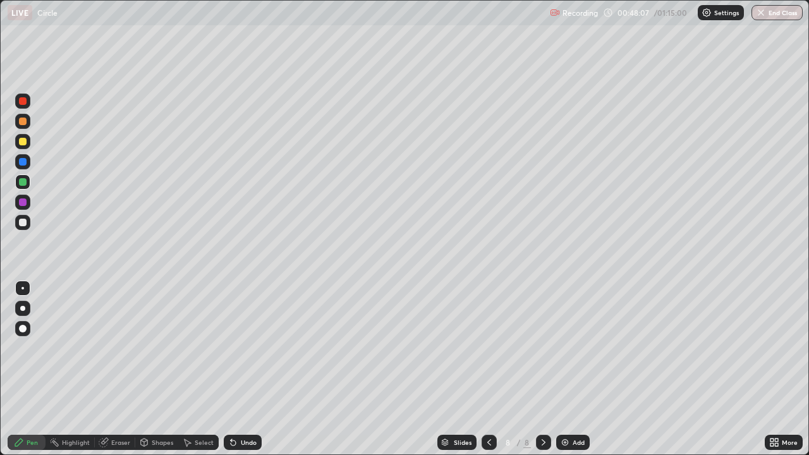
click at [23, 231] on div at bounding box center [22, 222] width 15 height 20
click at [578, 369] on div "Add" at bounding box center [573, 442] width 34 height 15
click at [26, 224] on div at bounding box center [23, 223] width 8 height 8
click at [488, 369] on icon at bounding box center [489, 442] width 10 height 10
click at [542, 369] on icon at bounding box center [544, 442] width 10 height 10
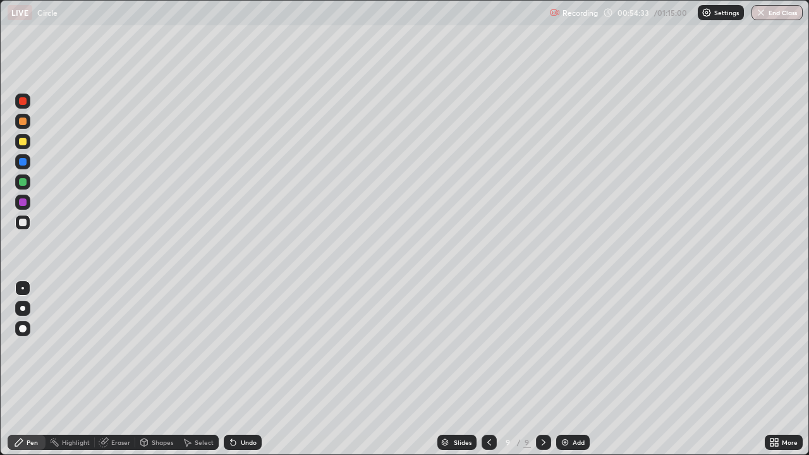
click at [482, 369] on div at bounding box center [489, 442] width 15 height 25
click at [543, 369] on icon at bounding box center [544, 442] width 10 height 10
click at [489, 369] on icon at bounding box center [489, 442] width 10 height 10
click at [542, 369] on icon at bounding box center [544, 442] width 10 height 10
click at [486, 369] on icon at bounding box center [489, 442] width 10 height 10
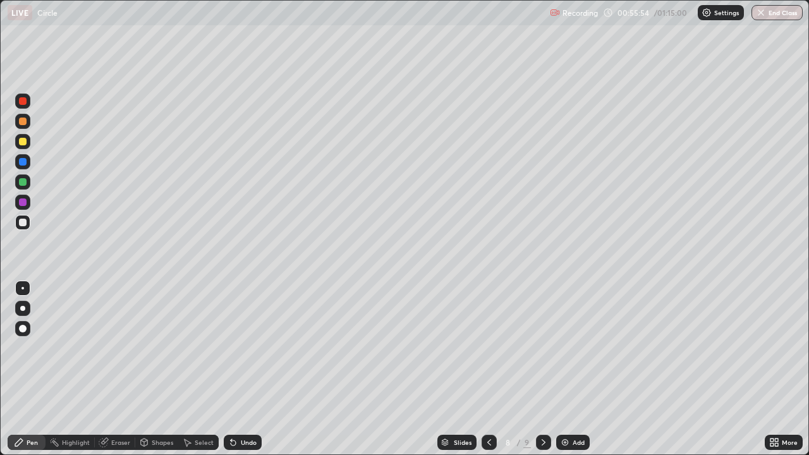
click at [542, 369] on icon at bounding box center [544, 442] width 10 height 10
click at [26, 222] on div at bounding box center [23, 223] width 8 height 8
click at [25, 140] on div at bounding box center [23, 142] width 8 height 8
click at [20, 184] on div at bounding box center [23, 182] width 8 height 8
click at [25, 223] on div at bounding box center [23, 223] width 8 height 8
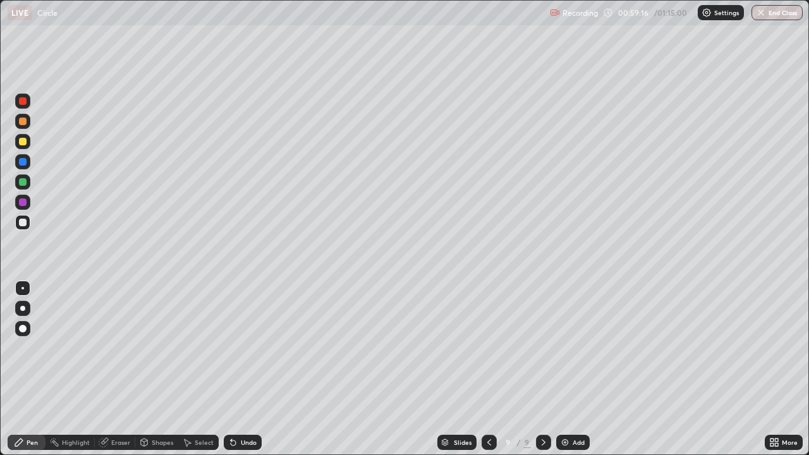
click at [23, 204] on div at bounding box center [23, 203] width 8 height 8
click at [28, 163] on div at bounding box center [22, 161] width 15 height 15
click at [25, 228] on div at bounding box center [22, 222] width 15 height 15
click at [21, 223] on div at bounding box center [23, 223] width 8 height 8
click at [21, 219] on div at bounding box center [23, 223] width 8 height 8
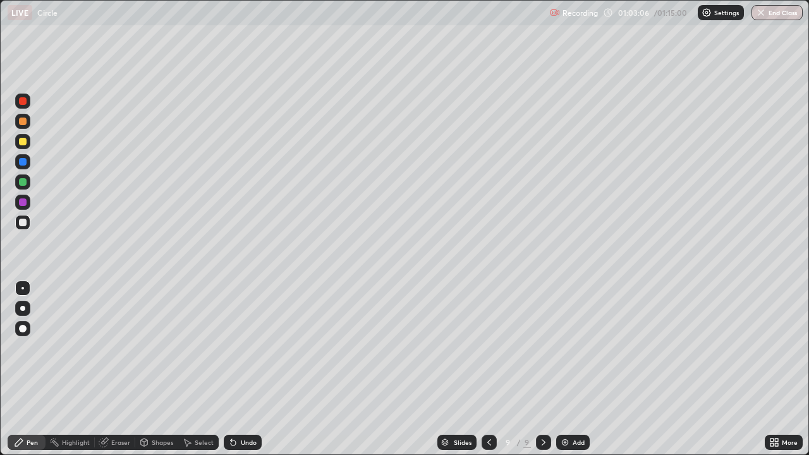
click at [123, 369] on div "Eraser" at bounding box center [120, 442] width 19 height 6
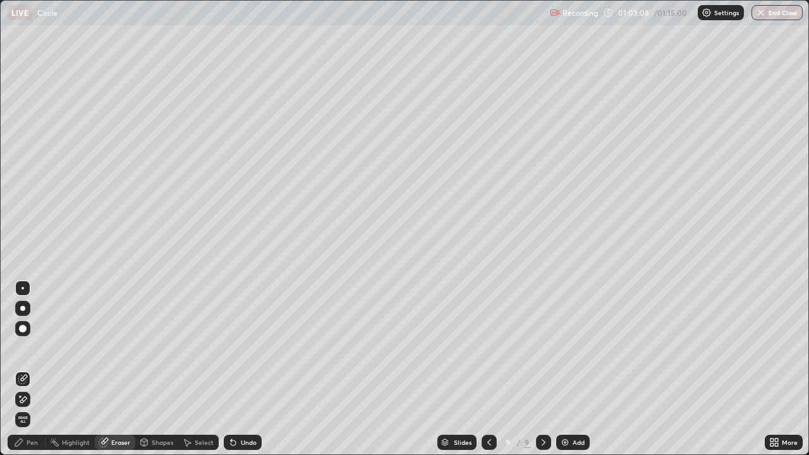
click at [29, 369] on div "Pen" at bounding box center [27, 442] width 38 height 15
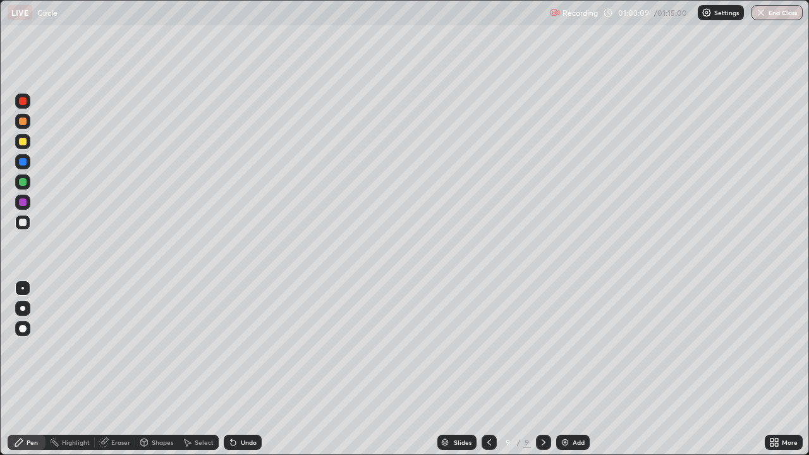
click at [19, 228] on div at bounding box center [22, 222] width 15 height 15
click at [565, 369] on img at bounding box center [565, 442] width 10 height 10
click at [23, 221] on div at bounding box center [23, 223] width 8 height 8
click at [23, 144] on div at bounding box center [23, 142] width 8 height 8
click at [486, 369] on icon at bounding box center [489, 442] width 10 height 10
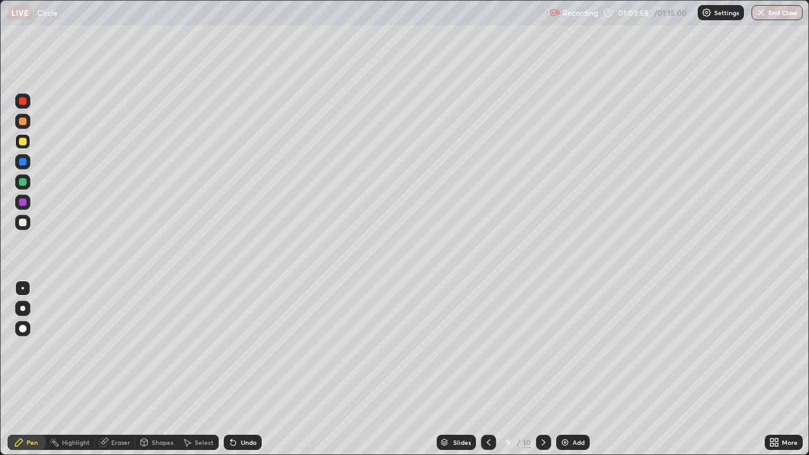
click at [536, 369] on div at bounding box center [543, 442] width 15 height 15
click at [26, 228] on div at bounding box center [22, 222] width 15 height 15
click at [488, 369] on icon at bounding box center [489, 442] width 10 height 10
click at [544, 369] on icon at bounding box center [544, 442] width 10 height 10
click at [488, 369] on icon at bounding box center [489, 442] width 10 height 10
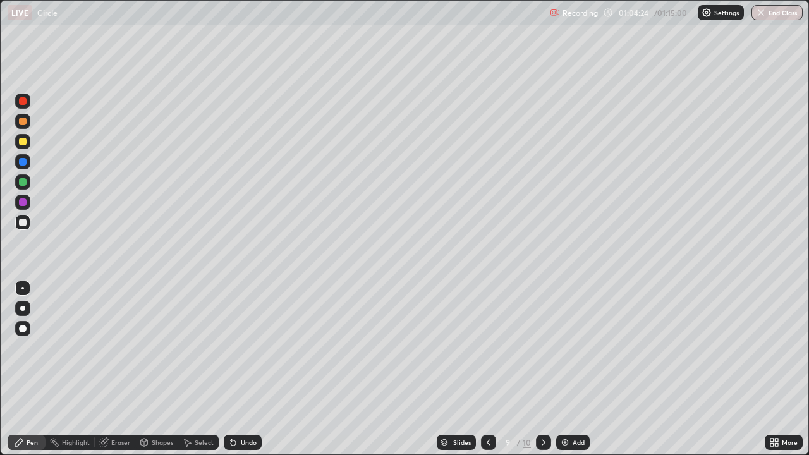
click at [542, 369] on icon at bounding box center [544, 442] width 10 height 10
click at [27, 140] on div at bounding box center [22, 141] width 15 height 15
click at [487, 369] on icon at bounding box center [489, 442] width 10 height 10
click at [544, 369] on icon at bounding box center [544, 442] width 10 height 10
click at [29, 200] on div at bounding box center [22, 202] width 15 height 15
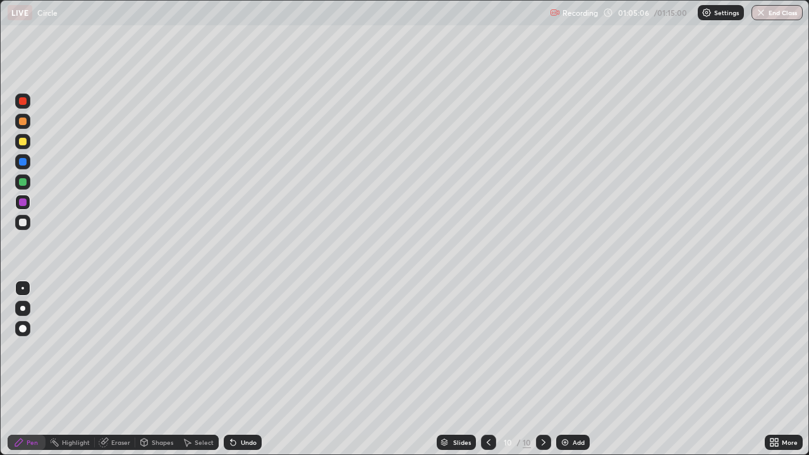
click at [113, 369] on div "Eraser" at bounding box center [115, 442] width 40 height 15
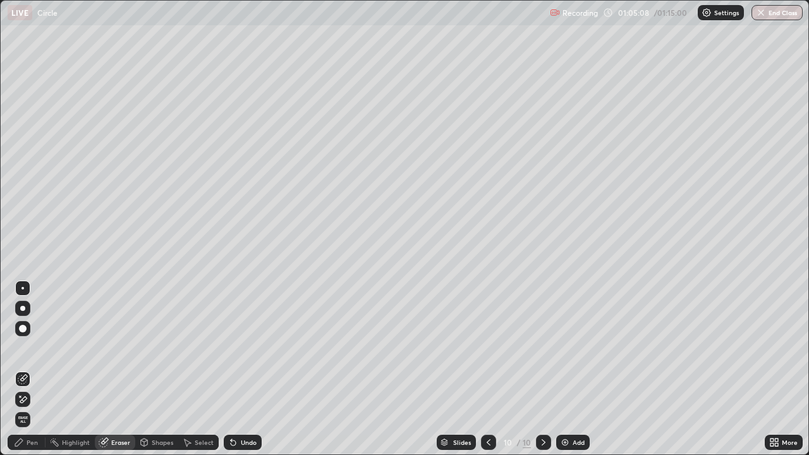
click at [30, 369] on div "Pen" at bounding box center [27, 442] width 38 height 15
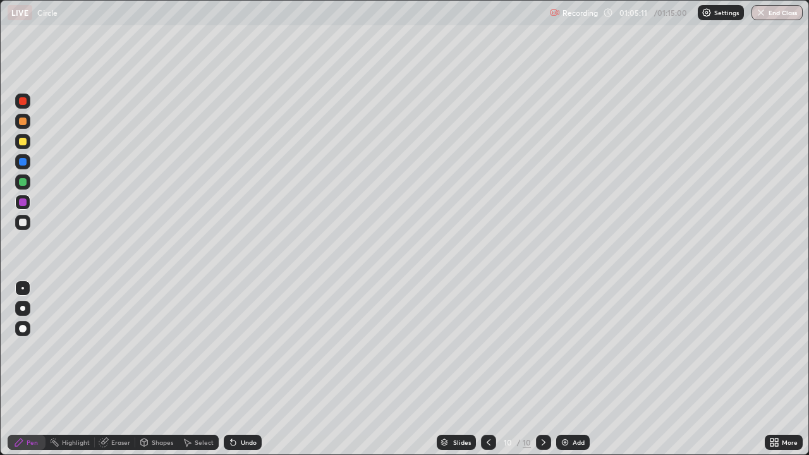
click at [28, 223] on div at bounding box center [22, 222] width 15 height 15
click at [26, 145] on div at bounding box center [22, 141] width 15 height 15
click at [29, 220] on div at bounding box center [22, 222] width 15 height 15
click at [487, 369] on icon at bounding box center [489, 442] width 10 height 10
click at [539, 369] on icon at bounding box center [544, 442] width 10 height 10
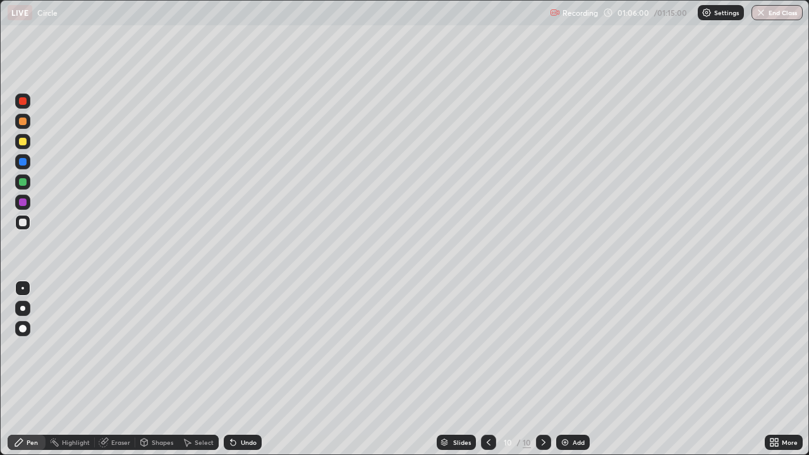
click at [489, 369] on icon at bounding box center [489, 442] width 10 height 10
click at [540, 369] on icon at bounding box center [544, 442] width 10 height 10
click at [23, 221] on div at bounding box center [23, 223] width 8 height 8
click at [28, 223] on div at bounding box center [22, 222] width 15 height 15
click at [577, 369] on div "Add" at bounding box center [579, 442] width 12 height 6
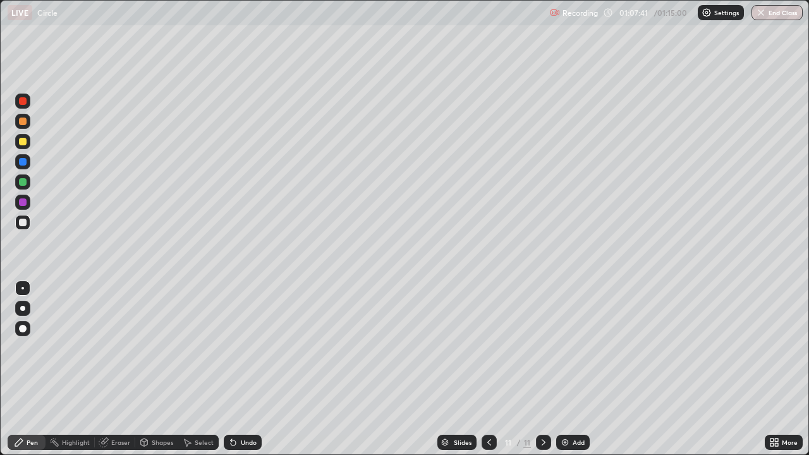
click at [23, 142] on div at bounding box center [23, 142] width 8 height 8
click at [22, 145] on div at bounding box center [23, 142] width 8 height 8
click at [23, 121] on div at bounding box center [23, 122] width 8 height 8
click at [24, 222] on div at bounding box center [23, 223] width 8 height 8
click at [23, 122] on div at bounding box center [23, 122] width 8 height 8
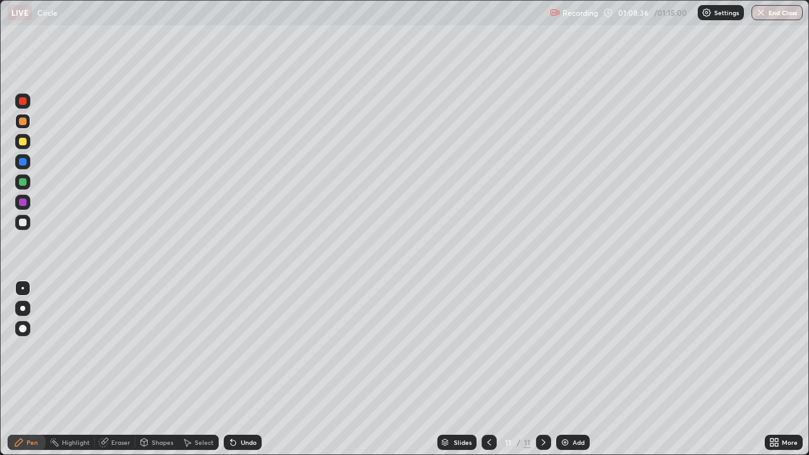
click at [28, 181] on div at bounding box center [22, 181] width 15 height 15
click at [22, 228] on div at bounding box center [22, 222] width 15 height 15
click at [30, 222] on div at bounding box center [22, 222] width 15 height 15
click at [121, 369] on div "Eraser" at bounding box center [120, 442] width 19 height 6
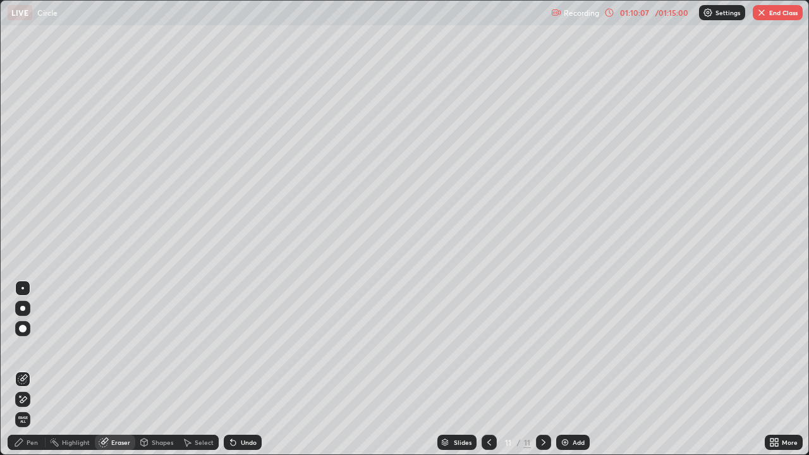
click at [38, 369] on div "Pen" at bounding box center [27, 442] width 38 height 15
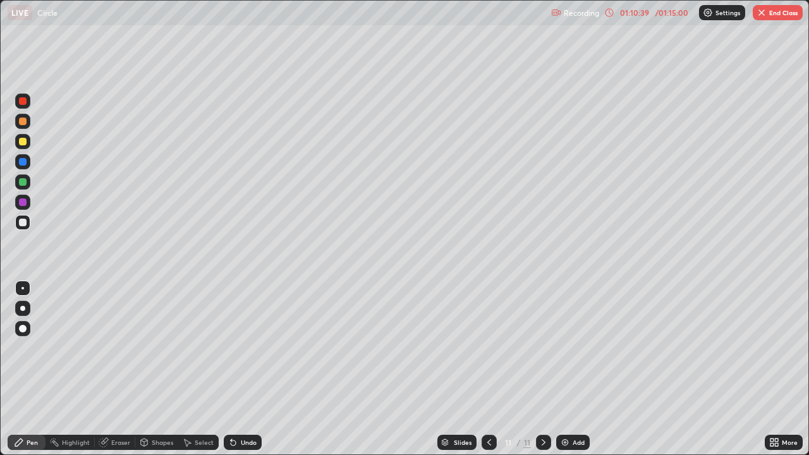
click at [27, 202] on div at bounding box center [22, 202] width 15 height 15
click at [23, 222] on div at bounding box center [23, 223] width 8 height 8
click at [577, 369] on div "Add" at bounding box center [579, 442] width 12 height 6
click at [23, 224] on div at bounding box center [23, 223] width 8 height 8
click at [22, 220] on div at bounding box center [23, 223] width 8 height 8
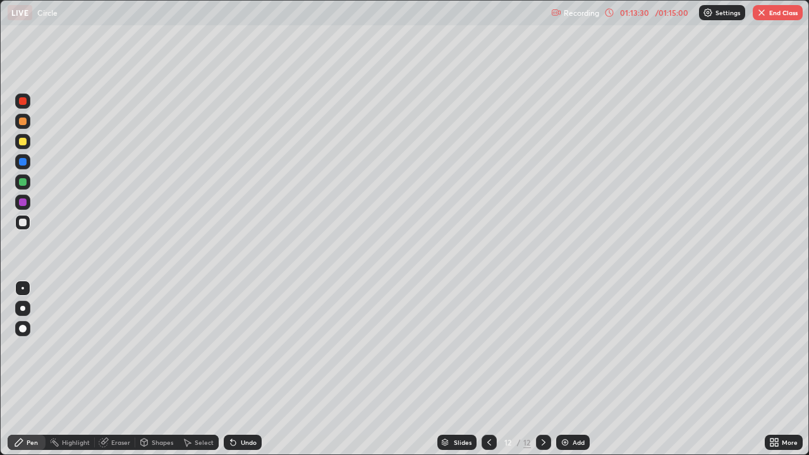
click at [22, 223] on div at bounding box center [23, 223] width 8 height 8
click at [506, 369] on div "12" at bounding box center [508, 443] width 13 height 8
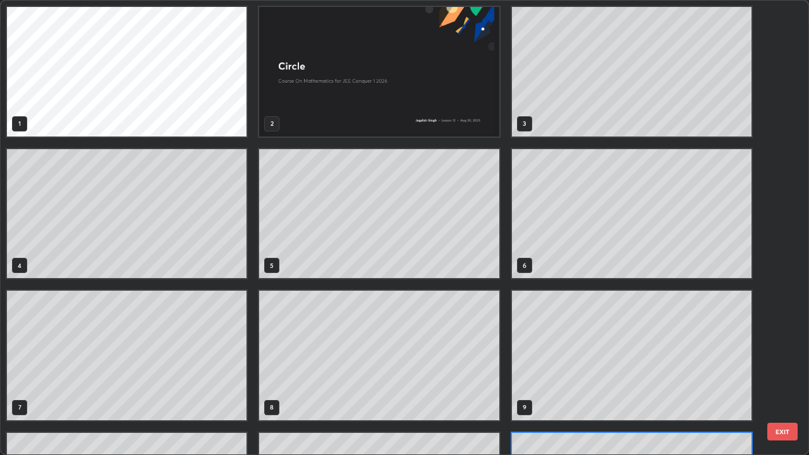
scroll to position [450, 802]
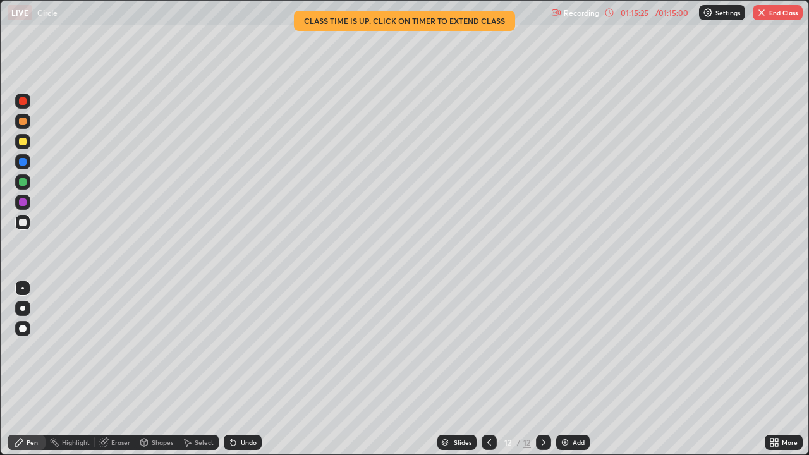
click at [641, 10] on div "01:15:25" at bounding box center [634, 13] width 35 height 8
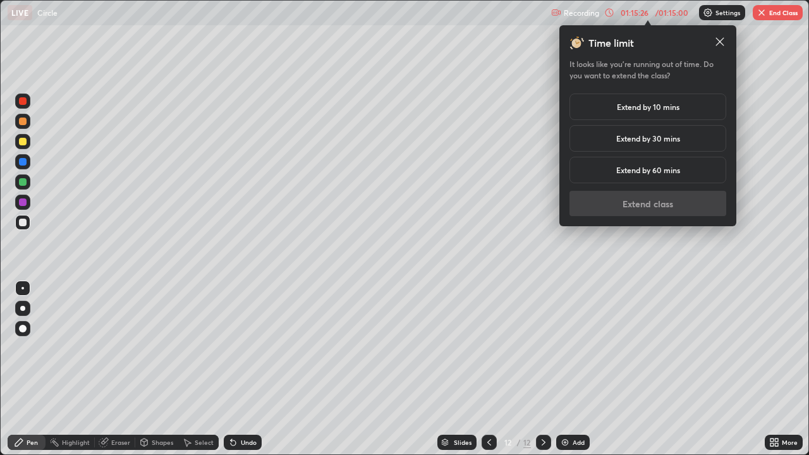
click at [618, 106] on h5 "Extend by 10 mins" at bounding box center [648, 106] width 63 height 11
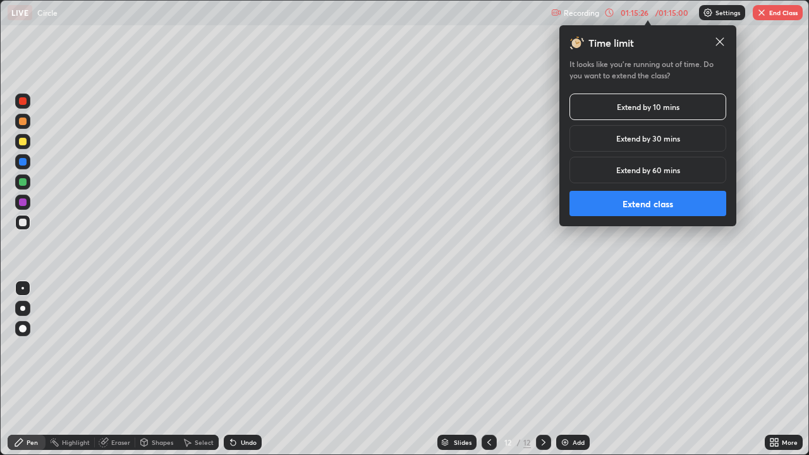
click at [610, 204] on button "Extend class" at bounding box center [648, 203] width 157 height 25
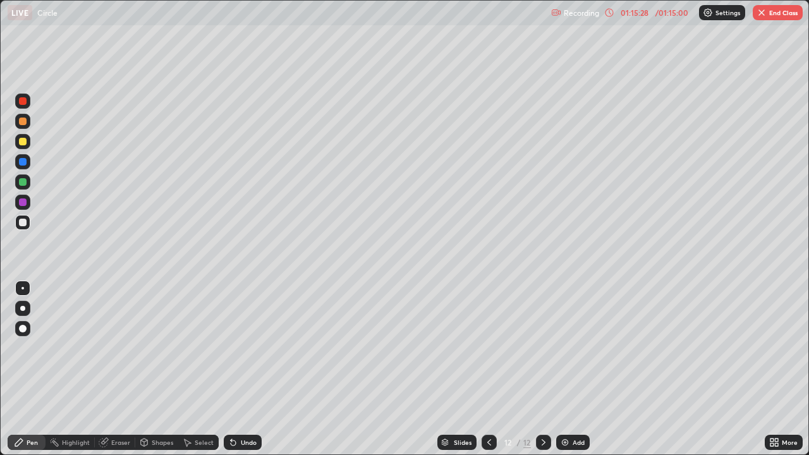
click at [26, 220] on div at bounding box center [23, 223] width 8 height 8
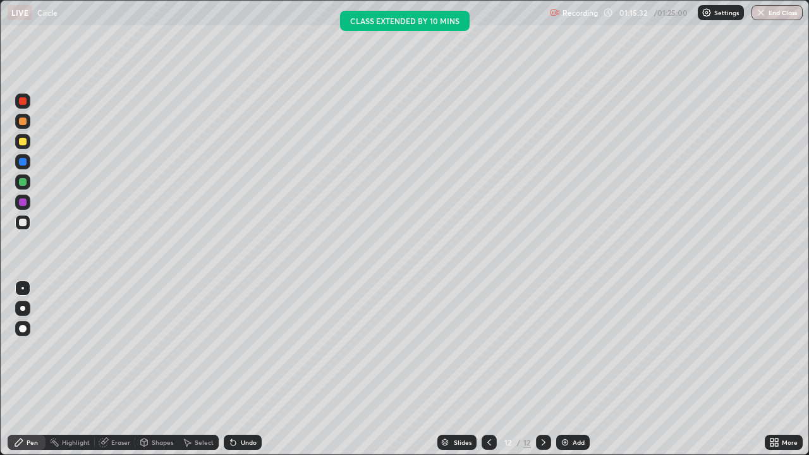
click at [23, 181] on div at bounding box center [23, 182] width 8 height 8
click at [23, 203] on div at bounding box center [23, 203] width 8 height 8
click at [26, 223] on div at bounding box center [23, 223] width 8 height 8
click at [111, 369] on div "Eraser" at bounding box center [120, 442] width 19 height 6
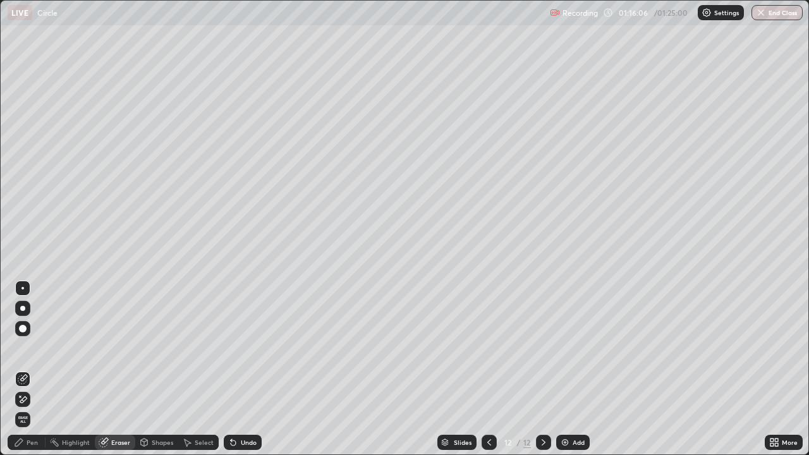
click at [40, 369] on div "Pen" at bounding box center [27, 442] width 38 height 15
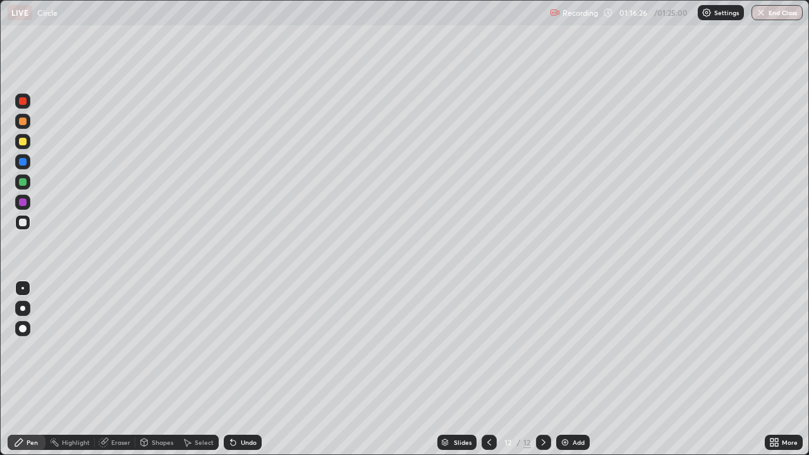
click at [22, 140] on div at bounding box center [23, 142] width 8 height 8
click at [23, 223] on div at bounding box center [23, 223] width 8 height 8
click at [25, 197] on div at bounding box center [22, 202] width 15 height 15
click at [26, 221] on div at bounding box center [23, 223] width 8 height 8
click at [778, 17] on button "End Class" at bounding box center [778, 12] width 50 height 15
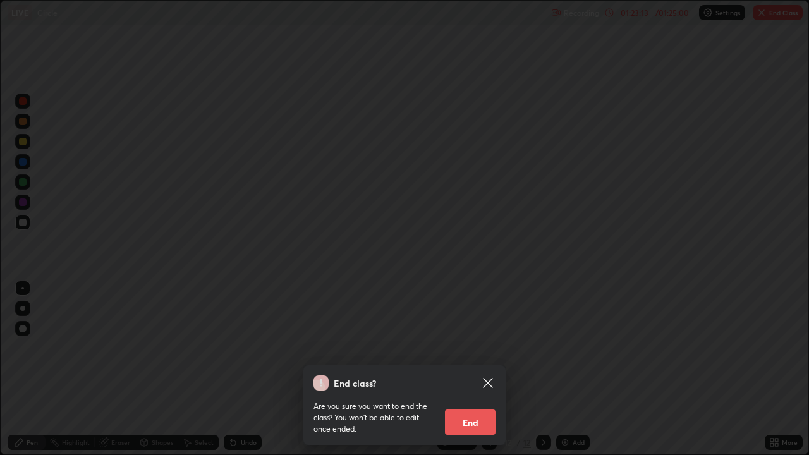
click at [481, 369] on button "End" at bounding box center [470, 422] width 51 height 25
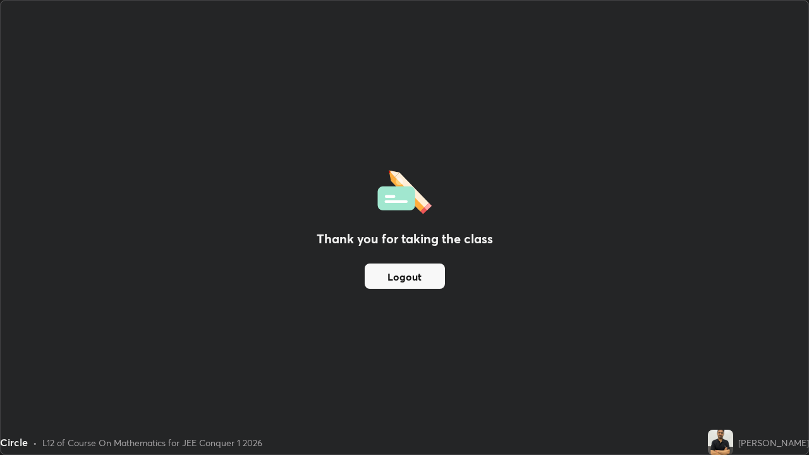
click at [426, 278] on button "Logout" at bounding box center [405, 276] width 80 height 25
